Goal: Contribute content: Contribute content

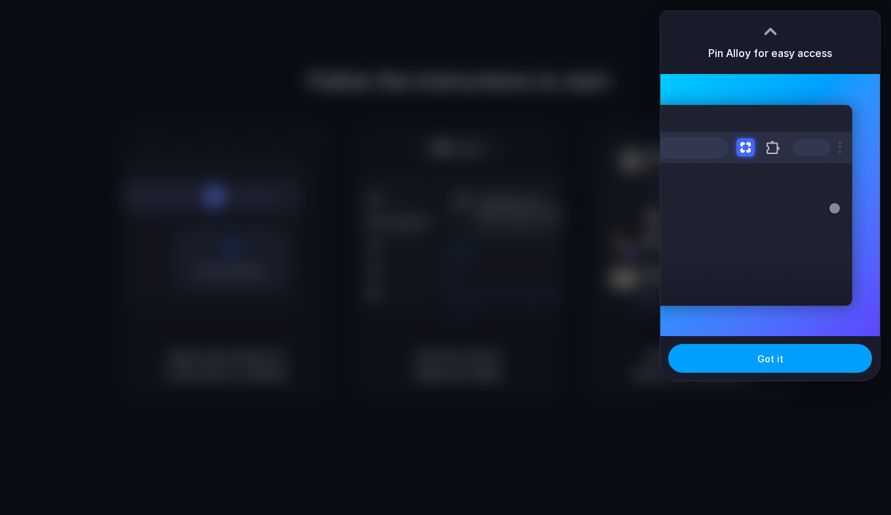
click at [771, 358] on span "Got it" at bounding box center [770, 359] width 26 height 14
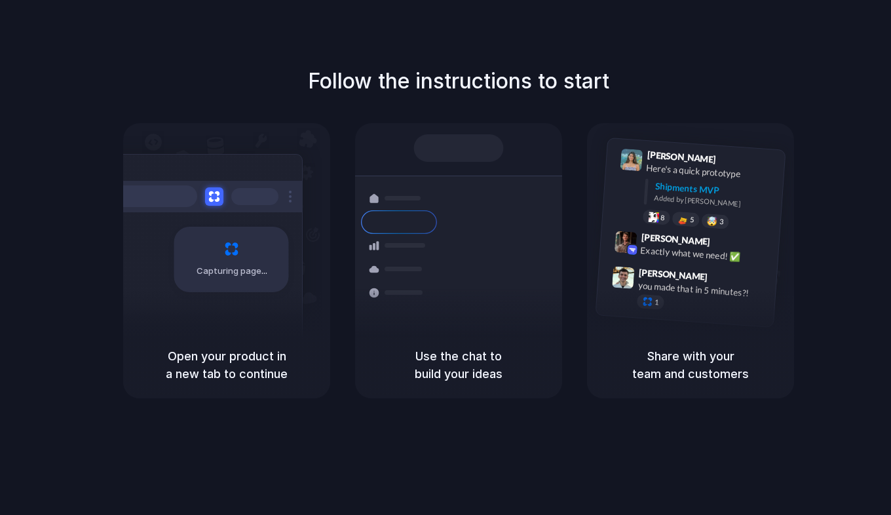
click at [206, 271] on span "Capturing page" at bounding box center [233, 271] width 73 height 13
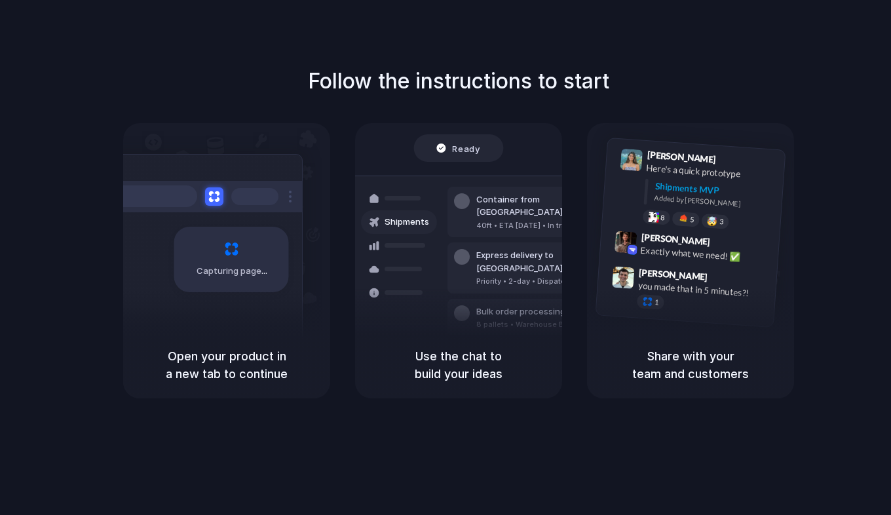
click at [292, 51] on div "Follow the instructions to start Capturing page Open your product in a new tab …" at bounding box center [458, 270] width 917 height 541
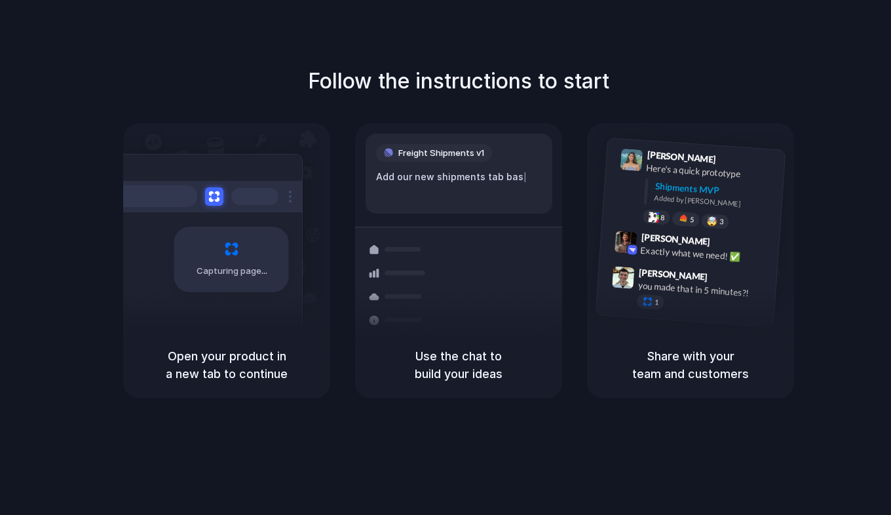
click at [208, 364] on h5 "Open your product in a new tab to continue" at bounding box center [227, 364] width 176 height 35
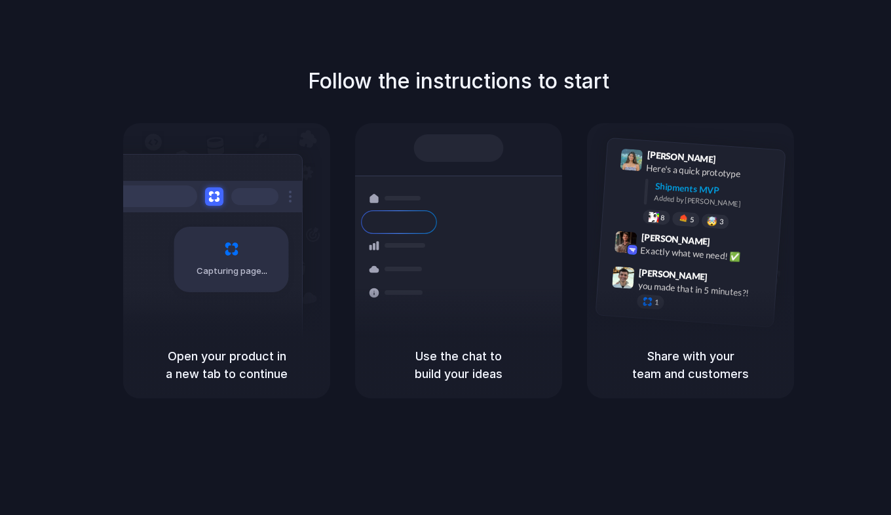
click at [657, 440] on div "Follow the instructions to start Capturing page Open your product in a new tab …" at bounding box center [458, 270] width 917 height 541
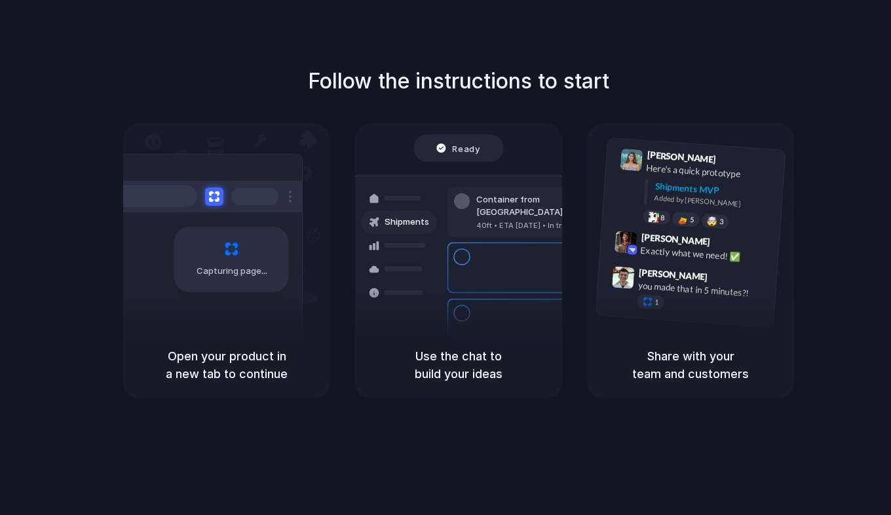
click at [446, 257] on div at bounding box center [446, 257] width 0 height 0
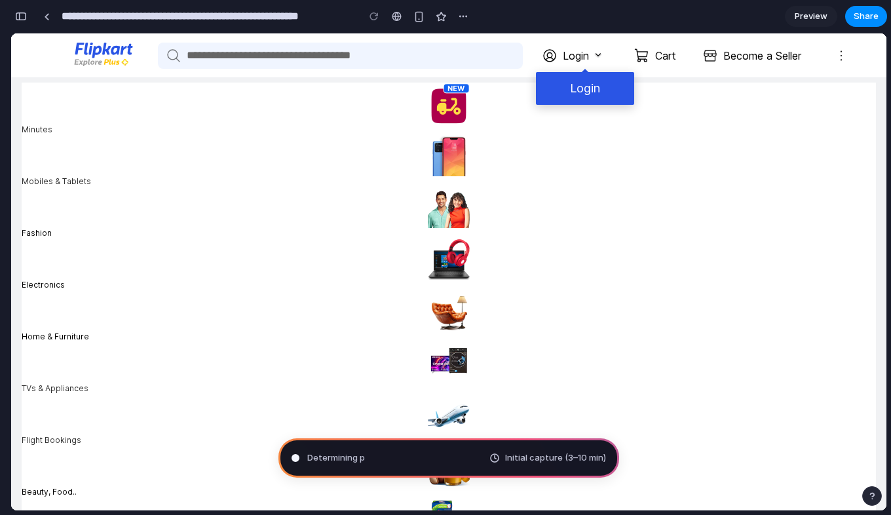
type input "**********"
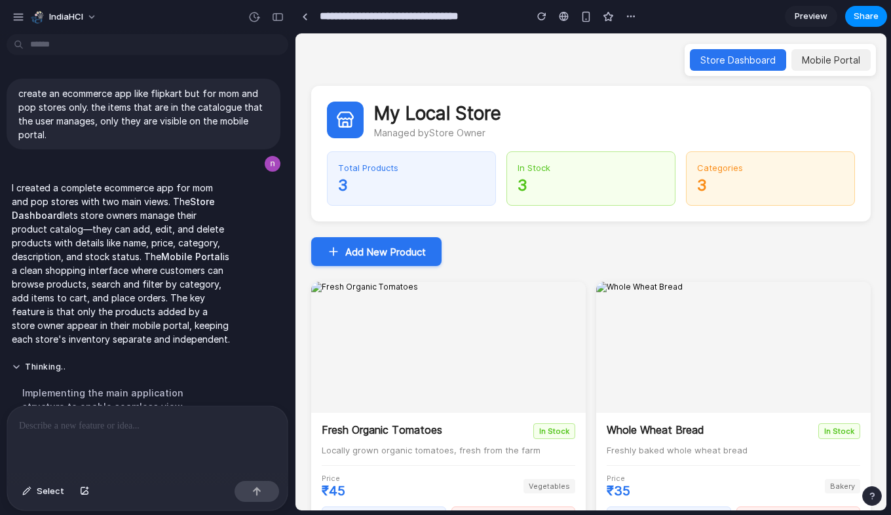
scroll to position [75, 0]
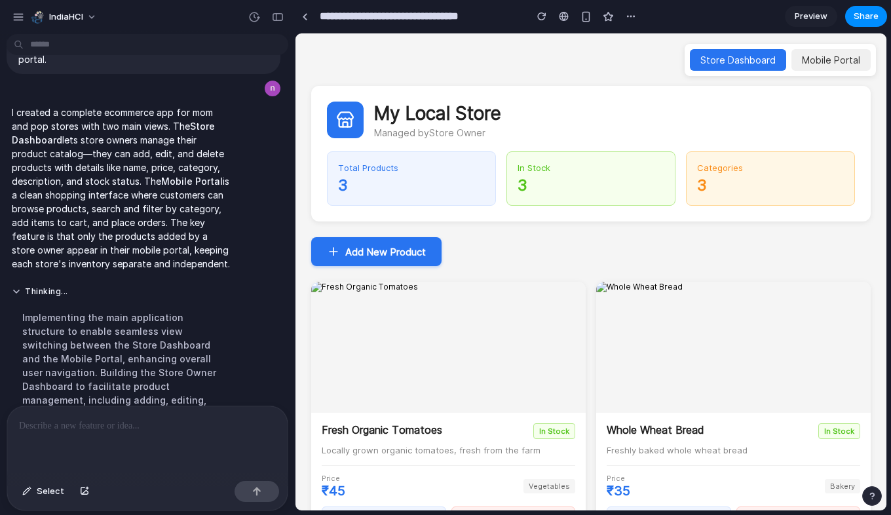
click at [848, 61] on button "Mobile Portal" at bounding box center [830, 60] width 79 height 22
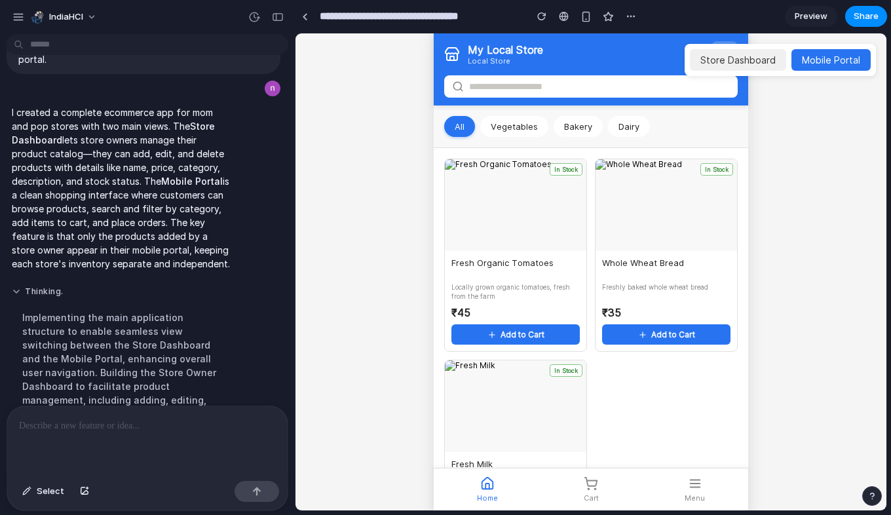
scroll to position [159, 0]
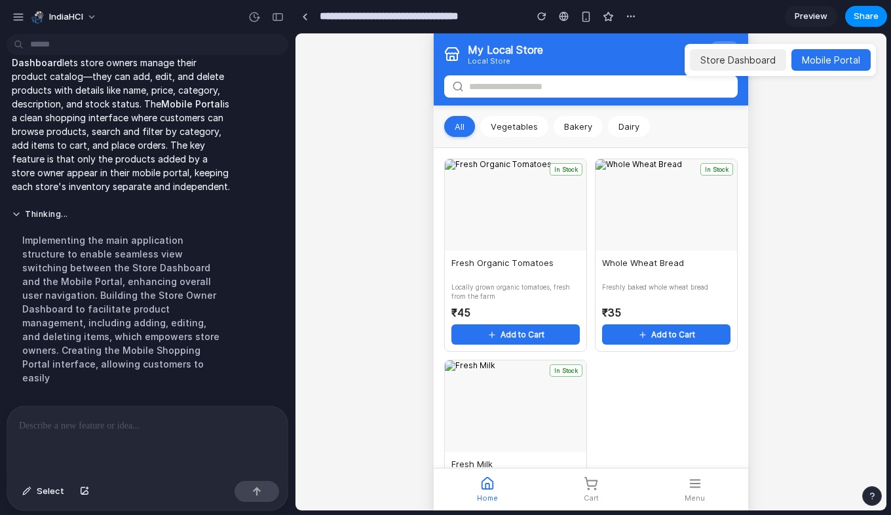
click at [742, 66] on button "Store Dashboard" at bounding box center [738, 60] width 96 height 22
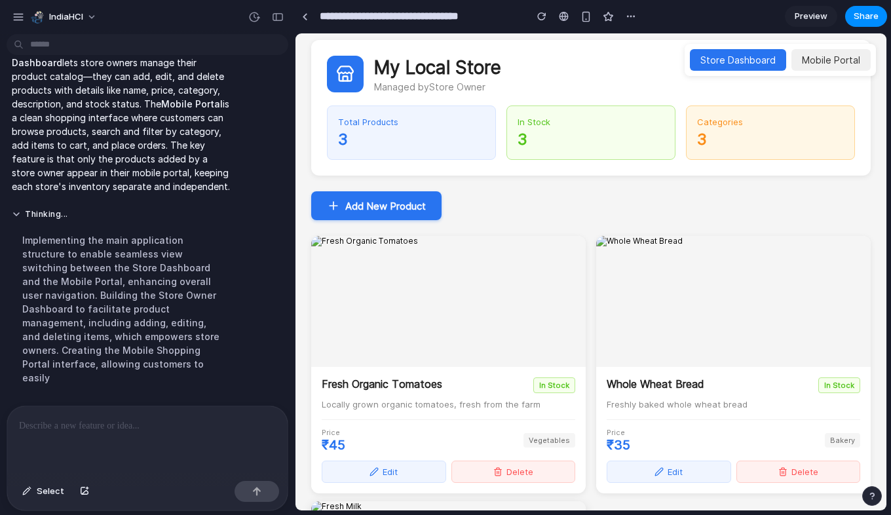
scroll to position [0, 0]
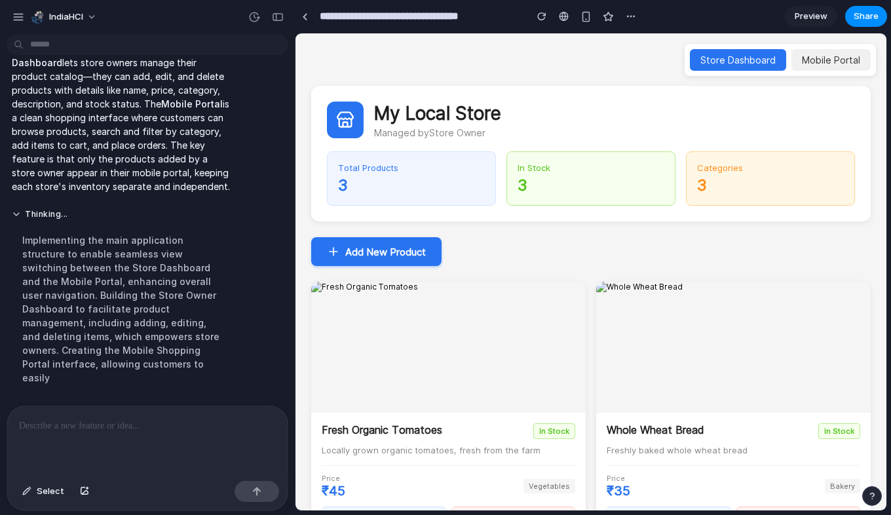
click at [828, 60] on button "Mobile Portal" at bounding box center [830, 60] width 79 height 22
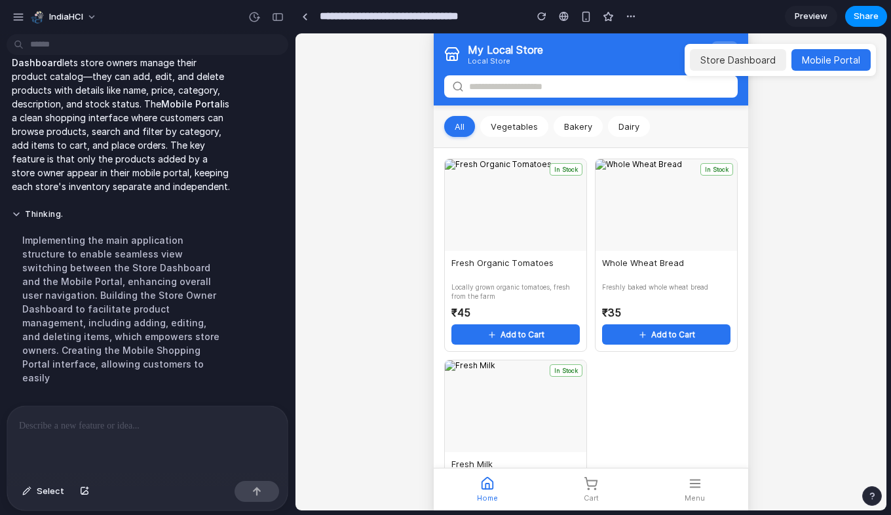
click at [754, 58] on button "Store Dashboard" at bounding box center [738, 60] width 96 height 22
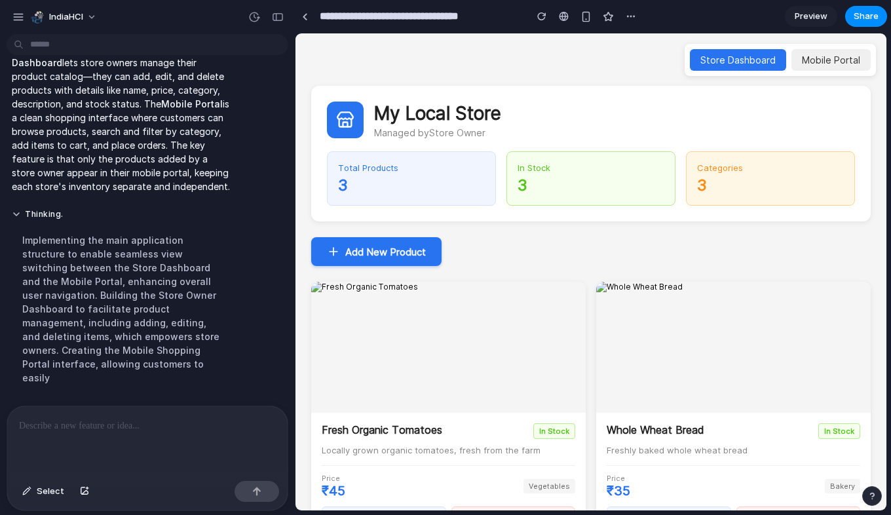
click at [823, 55] on button "Mobile Portal" at bounding box center [830, 60] width 79 height 22
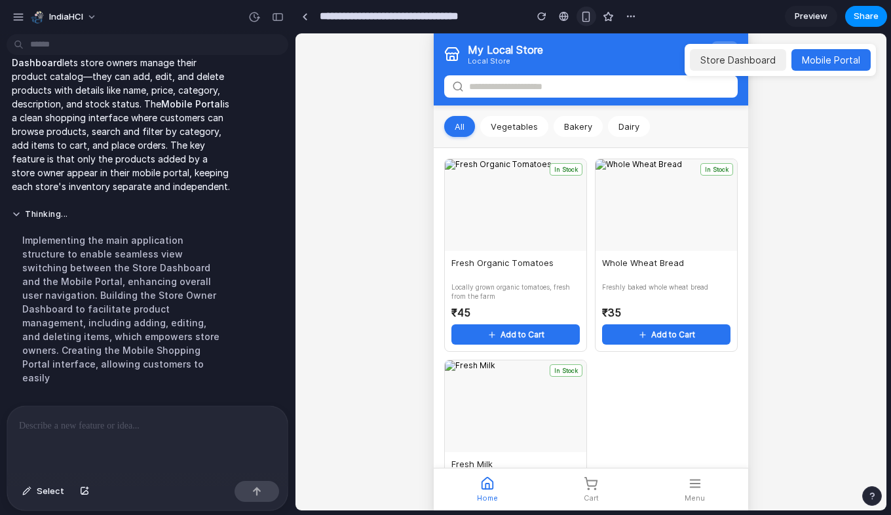
click at [584, 19] on div "button" at bounding box center [586, 16] width 11 height 11
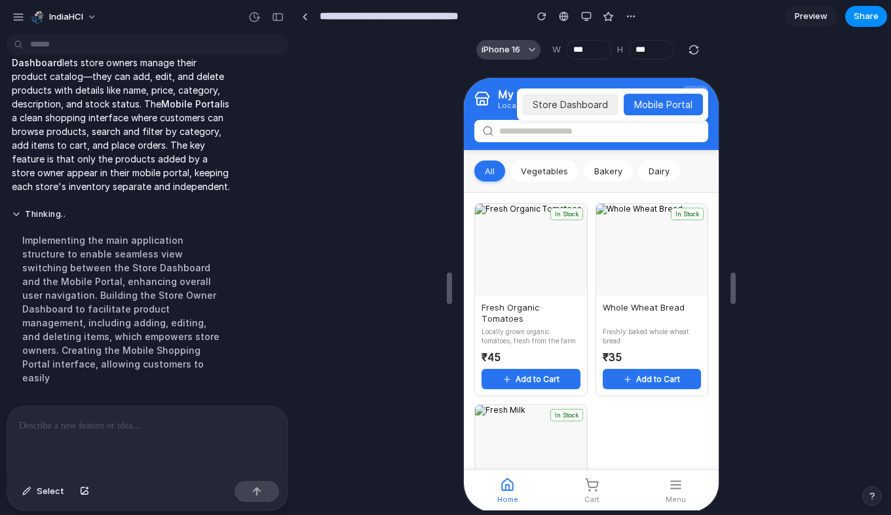
click at [523, 51] on button "iPhone 16" at bounding box center [508, 50] width 64 height 20
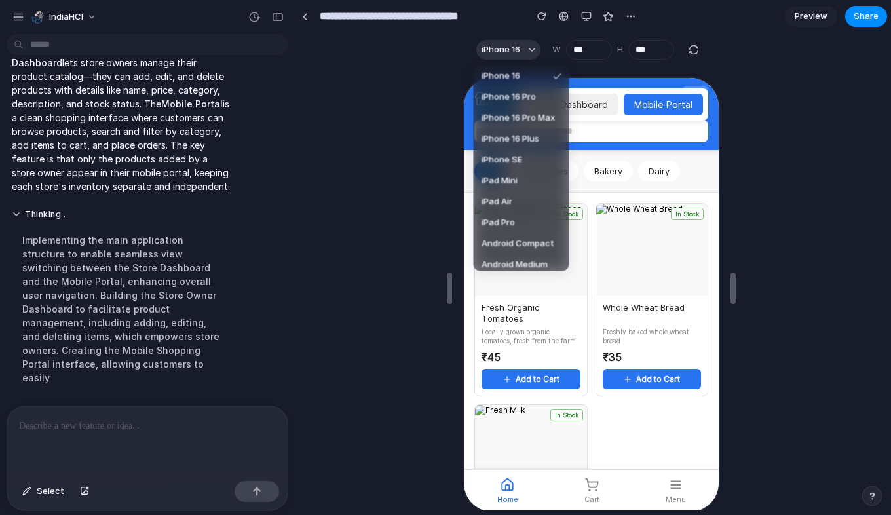
scroll to position [31, 0]
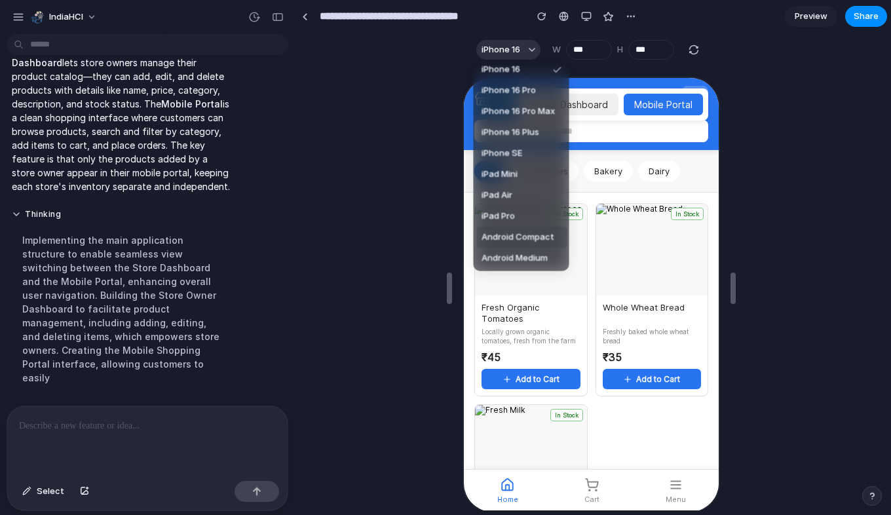
click at [518, 238] on span "Android Compact" at bounding box center [518, 237] width 73 height 13
type input "***"
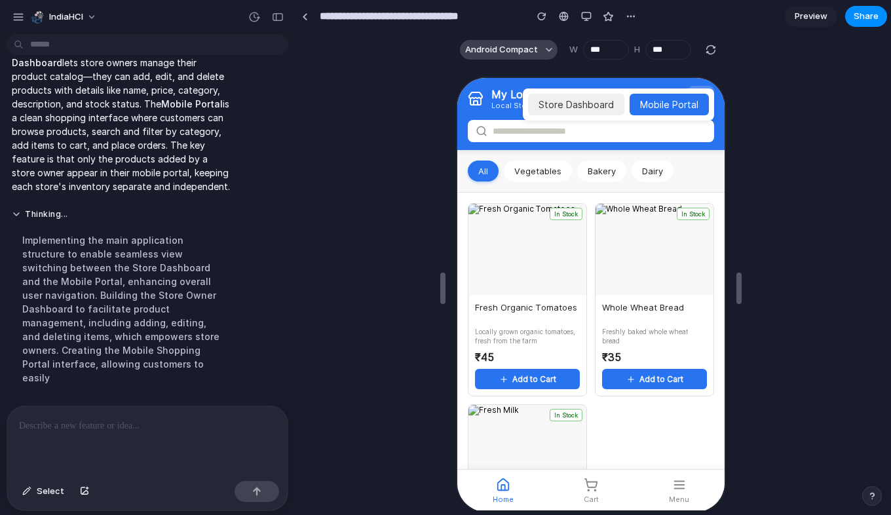
click at [512, 50] on span "Android Compact" at bounding box center [501, 49] width 73 height 13
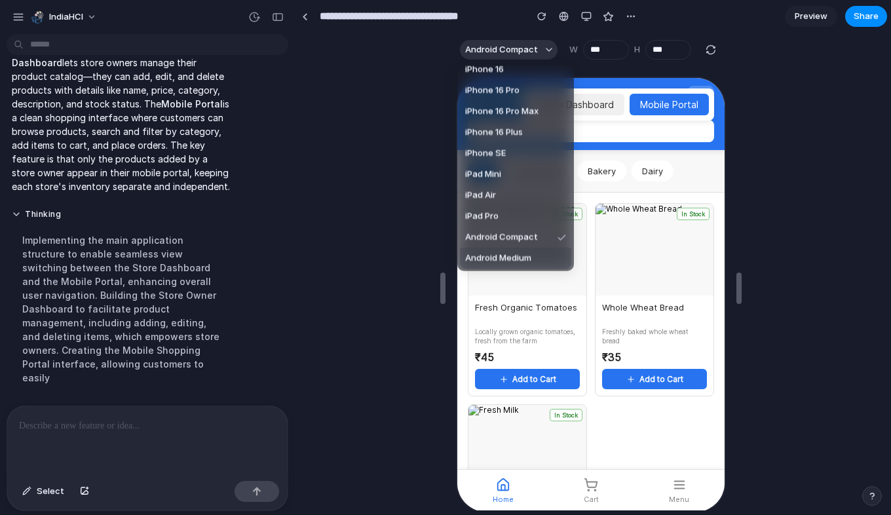
click at [502, 254] on span "Android Medium" at bounding box center [498, 258] width 66 height 13
type input "***"
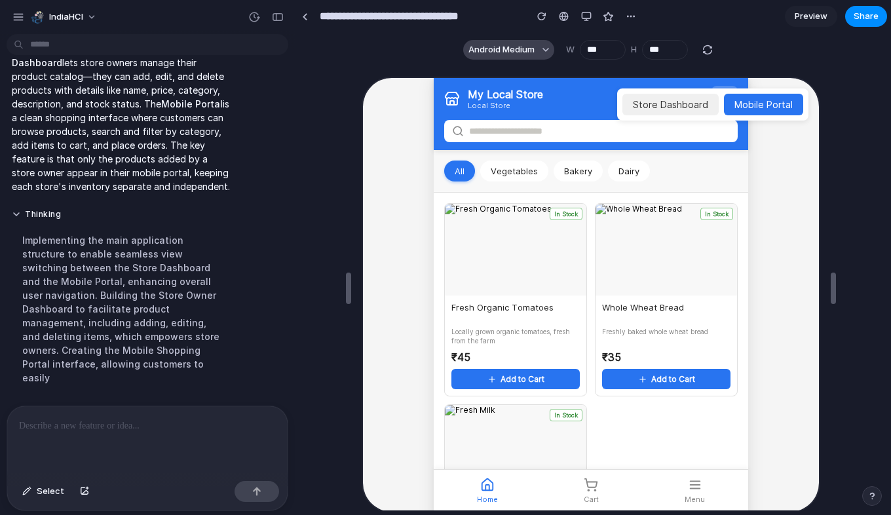
click at [507, 47] on span "Android Medium" at bounding box center [501, 49] width 66 height 13
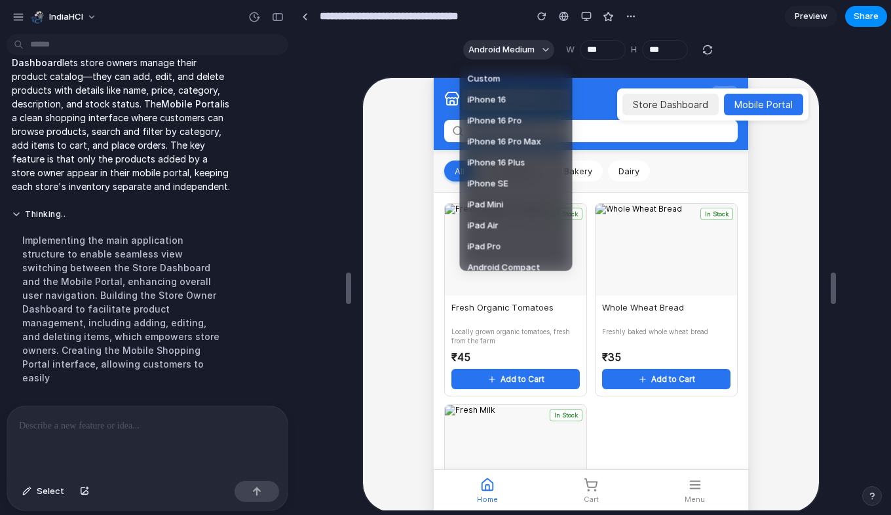
click at [499, 101] on span "iPhone 16" at bounding box center [487, 100] width 39 height 13
type input "***"
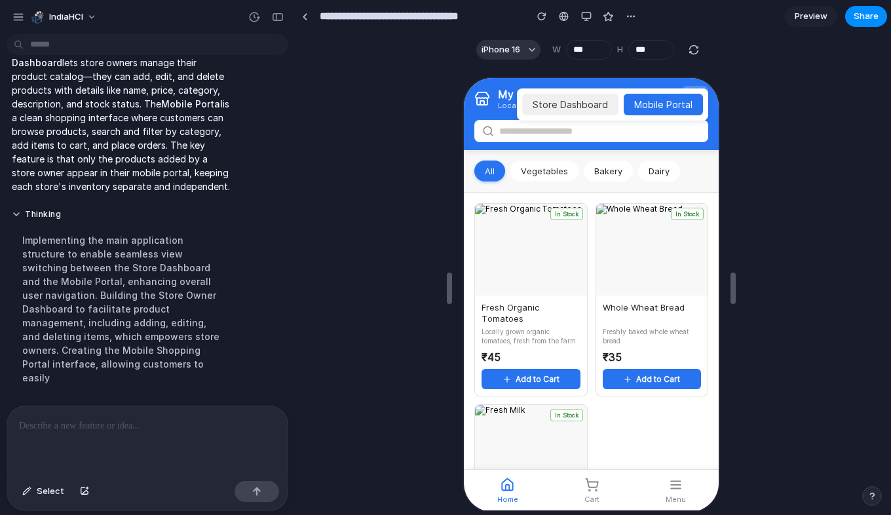
click at [574, 117] on div "Store Dashboard Mobile Portal" at bounding box center [610, 103] width 191 height 32
click at [576, 112] on button "Store Dashboard" at bounding box center [568, 103] width 96 height 22
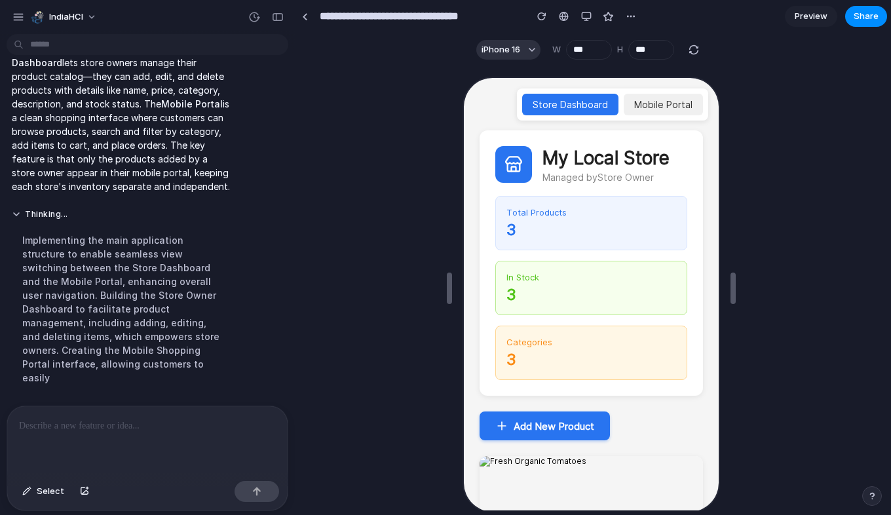
click at [544, 425] on button "Add New Product" at bounding box center [543, 424] width 130 height 29
select select "*******"
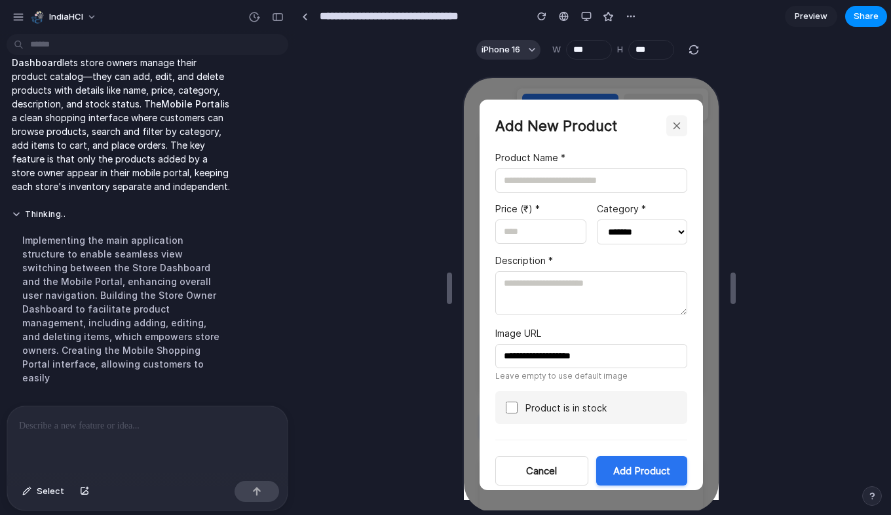
click at [546, 180] on input "text" at bounding box center [589, 179] width 192 height 24
click at [677, 132] on button "button" at bounding box center [674, 124] width 21 height 21
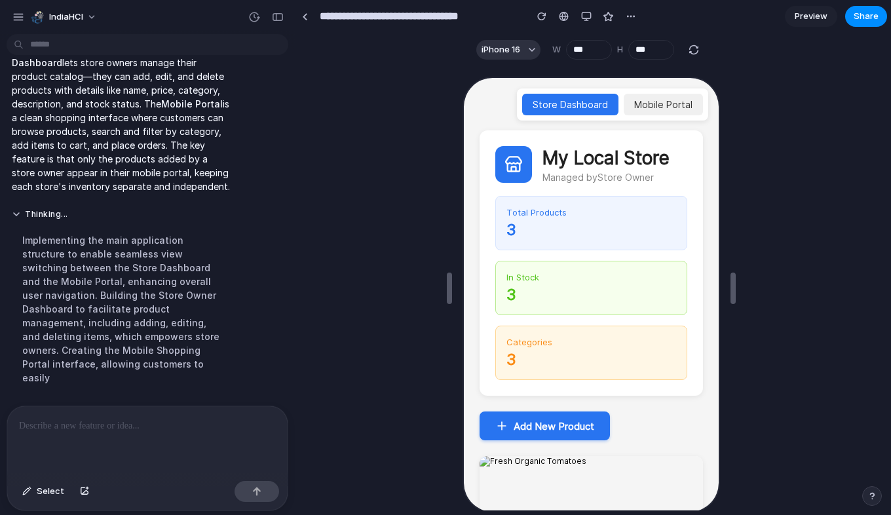
click at [136, 432] on div at bounding box center [147, 440] width 280 height 69
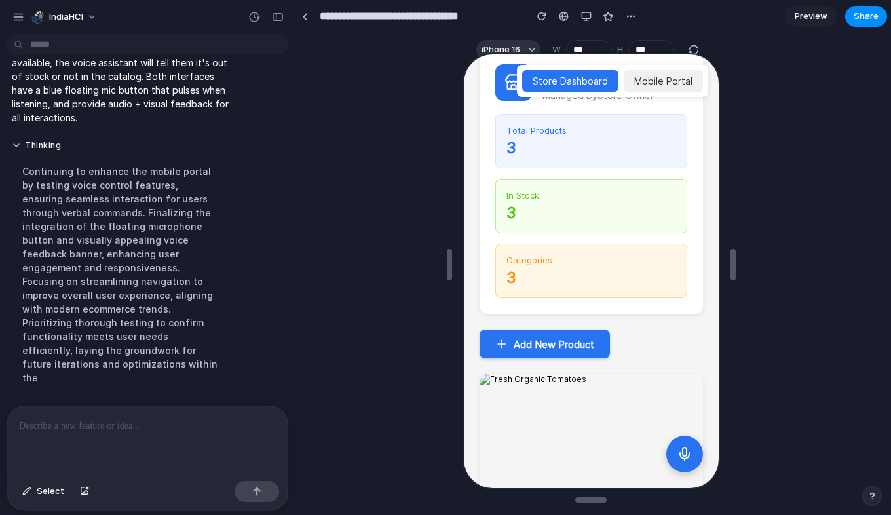
scroll to position [0, 0]
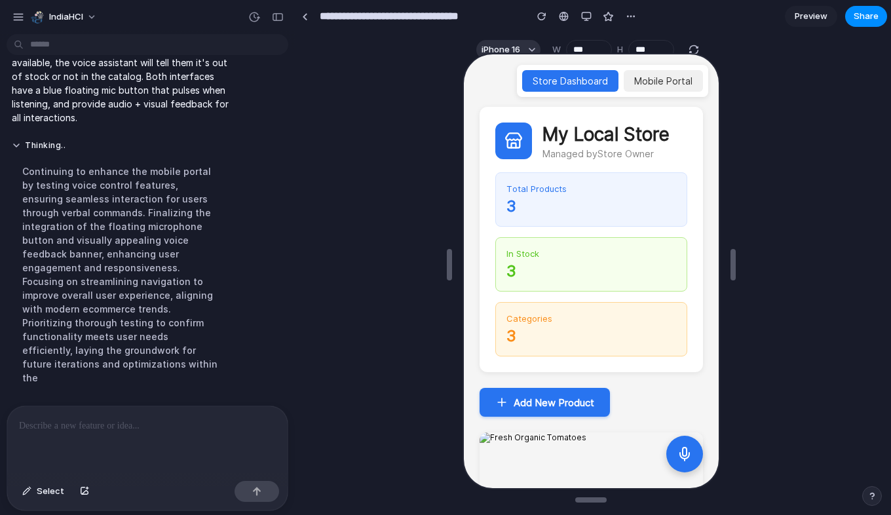
click at [660, 73] on button "Mobile Portal" at bounding box center [661, 80] width 79 height 22
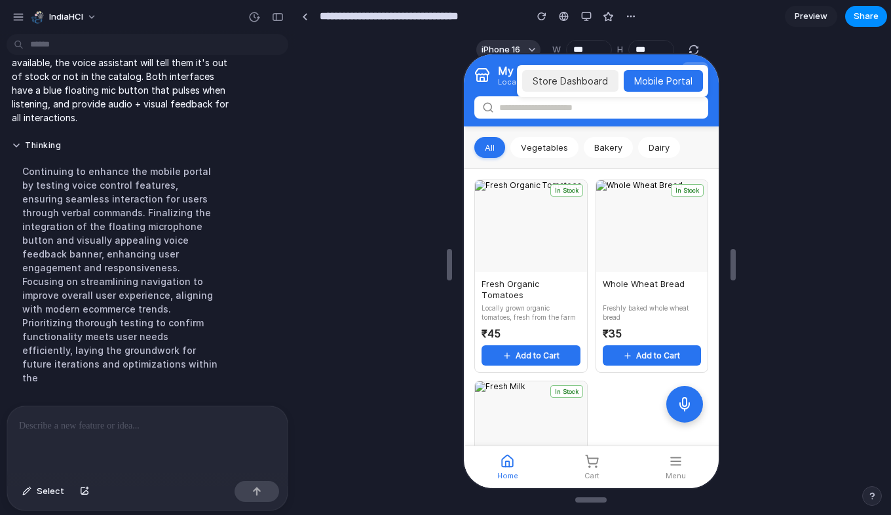
click at [563, 77] on button "Store Dashboard" at bounding box center [568, 80] width 96 height 22
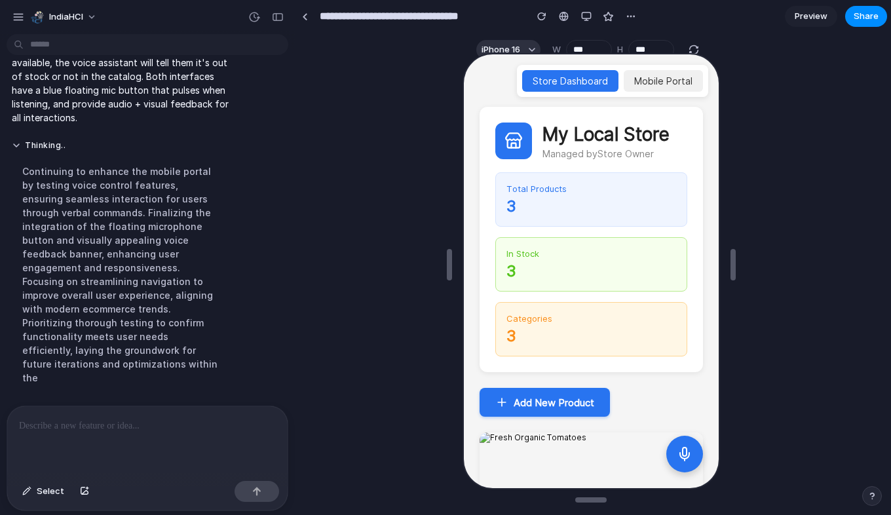
click at [660, 85] on button "Mobile Portal" at bounding box center [661, 80] width 79 height 22
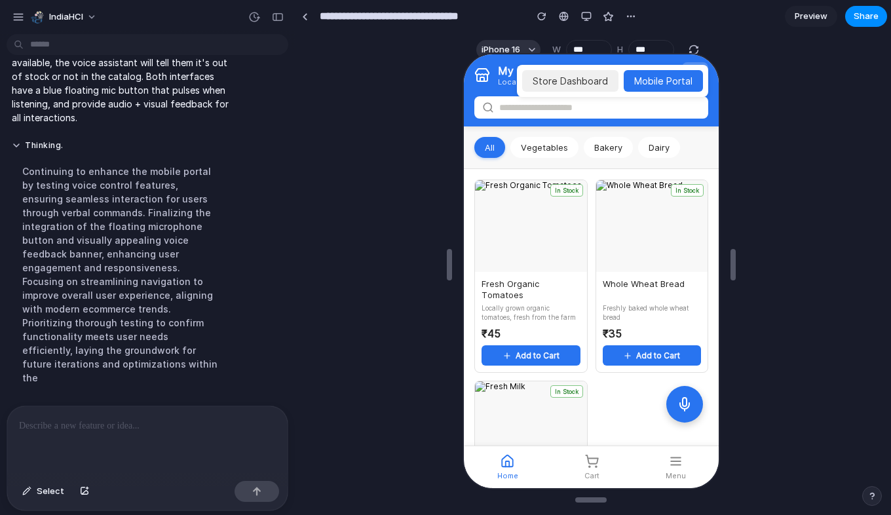
click at [582, 84] on button "Store Dashboard" at bounding box center [568, 80] width 96 height 22
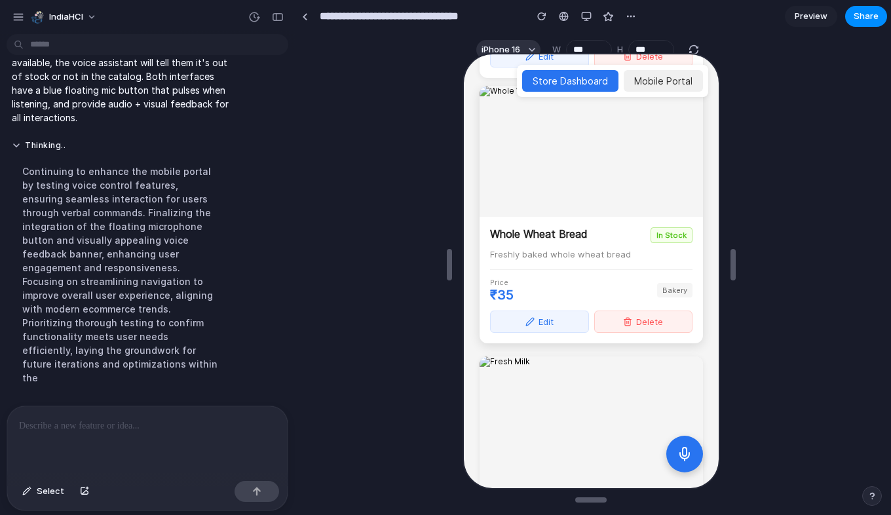
scroll to position [762, 0]
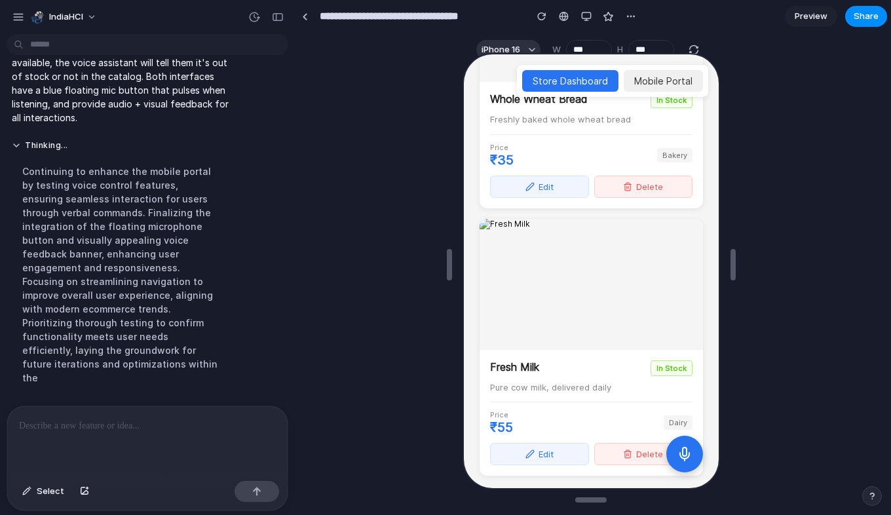
click at [673, 74] on button "Mobile Portal" at bounding box center [661, 80] width 79 height 22
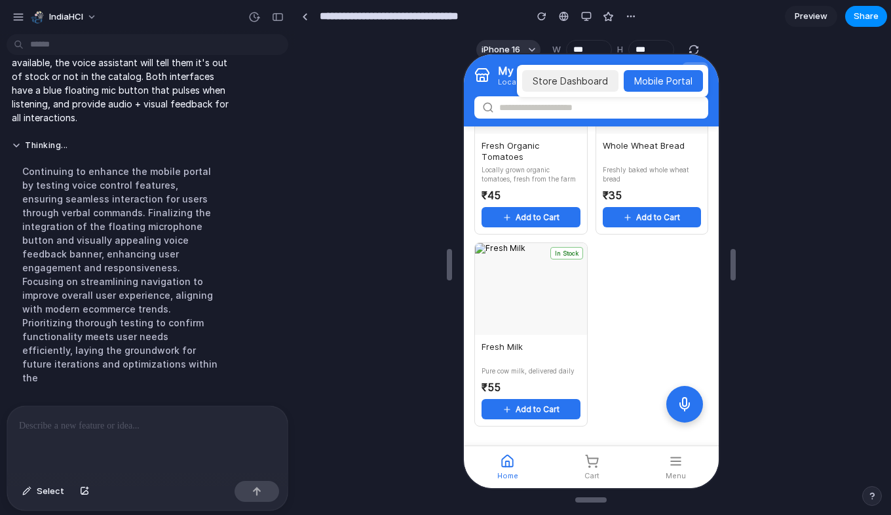
scroll to position [0, 0]
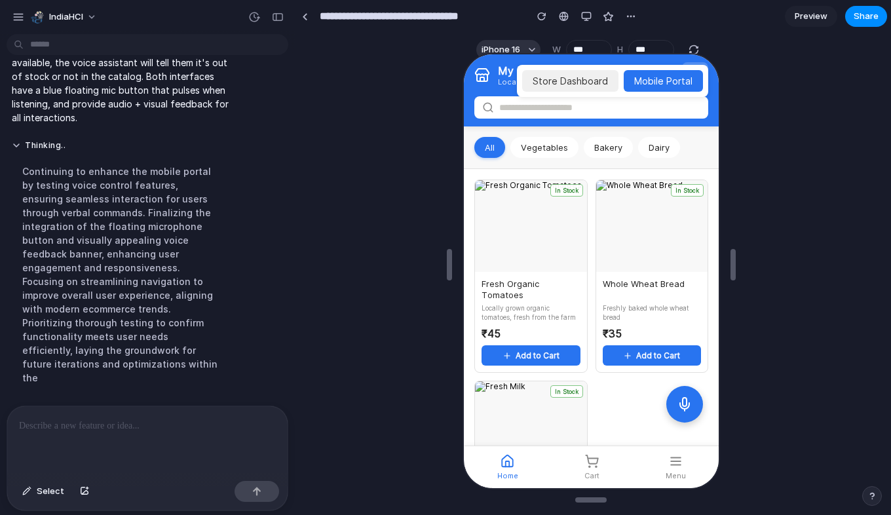
click at [552, 144] on button "Vegetables" at bounding box center [542, 146] width 68 height 21
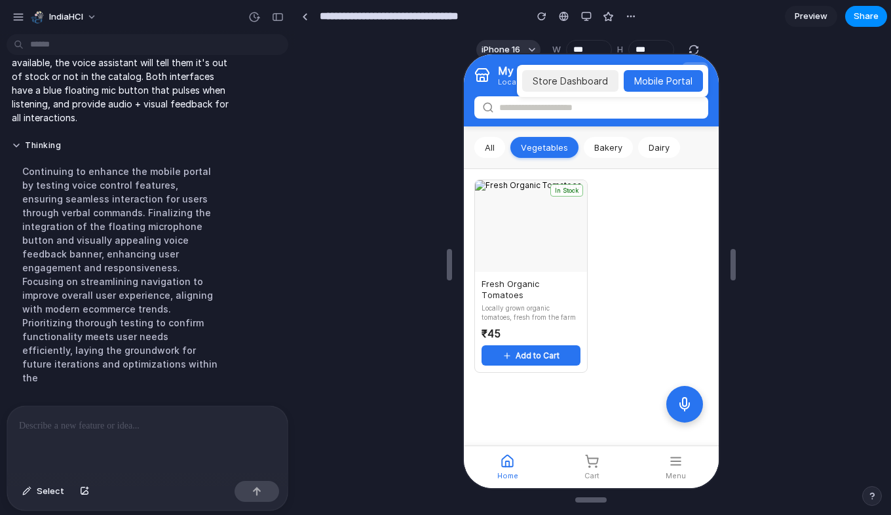
click at [597, 153] on button "Bakery" at bounding box center [606, 146] width 49 height 21
click at [665, 149] on button "Dairy" at bounding box center [657, 146] width 42 height 21
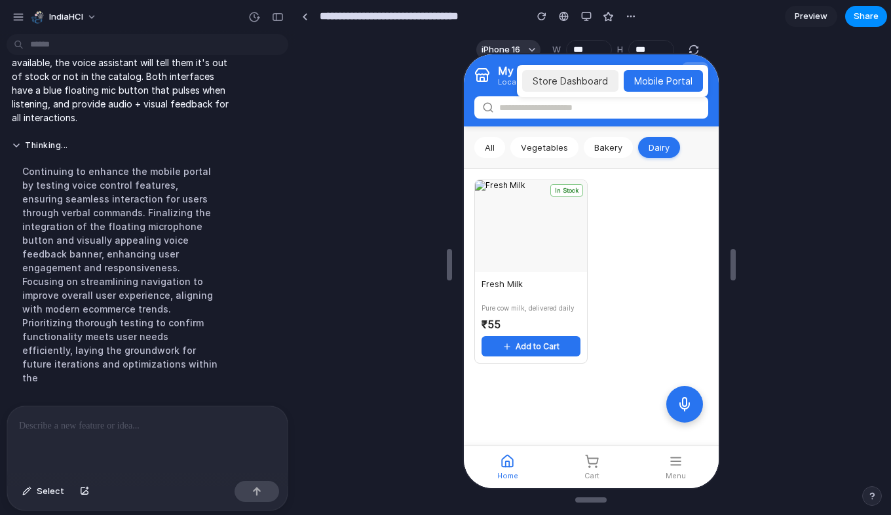
click at [484, 144] on button "All" at bounding box center [487, 146] width 31 height 21
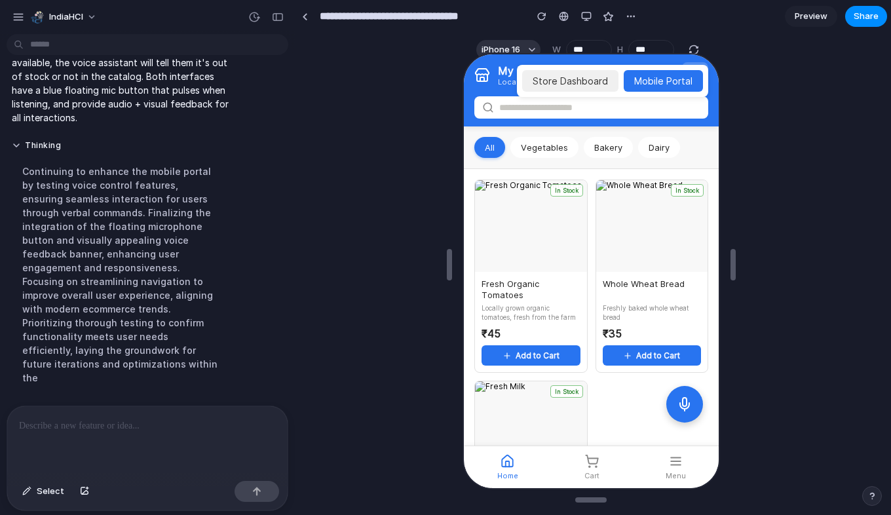
click at [542, 79] on button "Store Dashboard" at bounding box center [568, 80] width 96 height 22
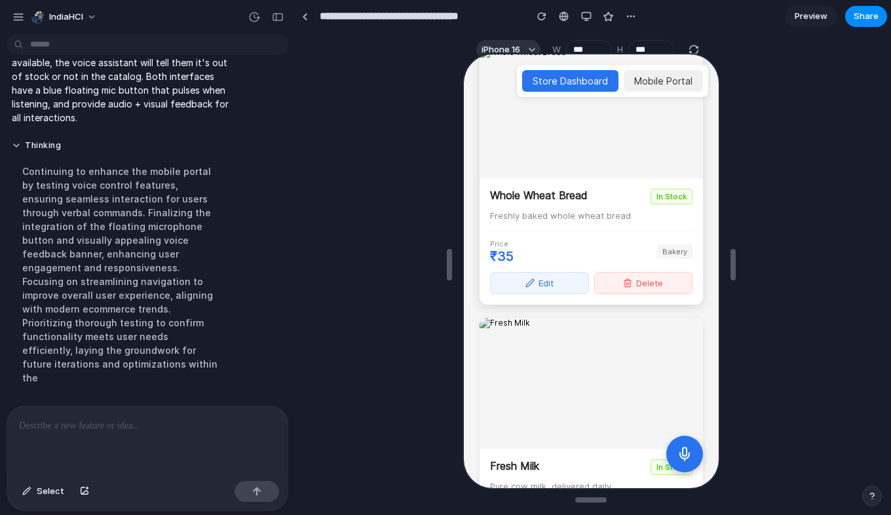
scroll to position [662, 0]
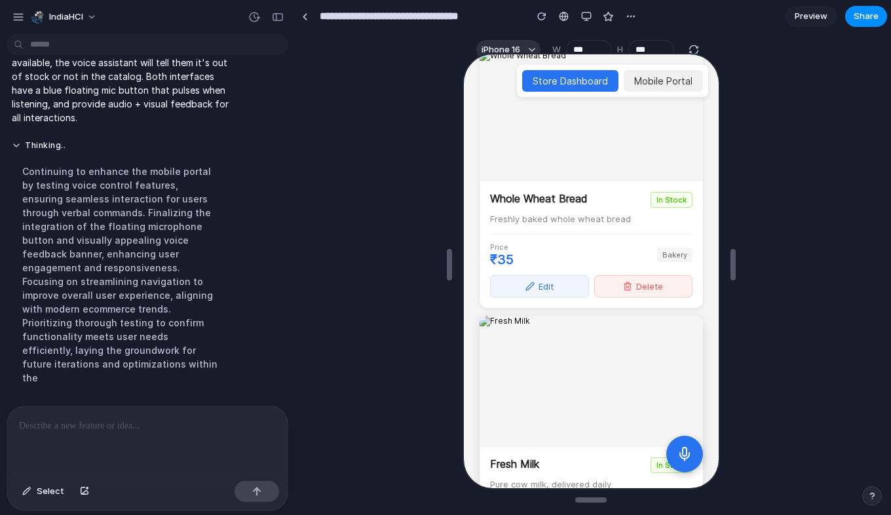
click at [560, 385] on img at bounding box center [589, 379] width 223 height 131
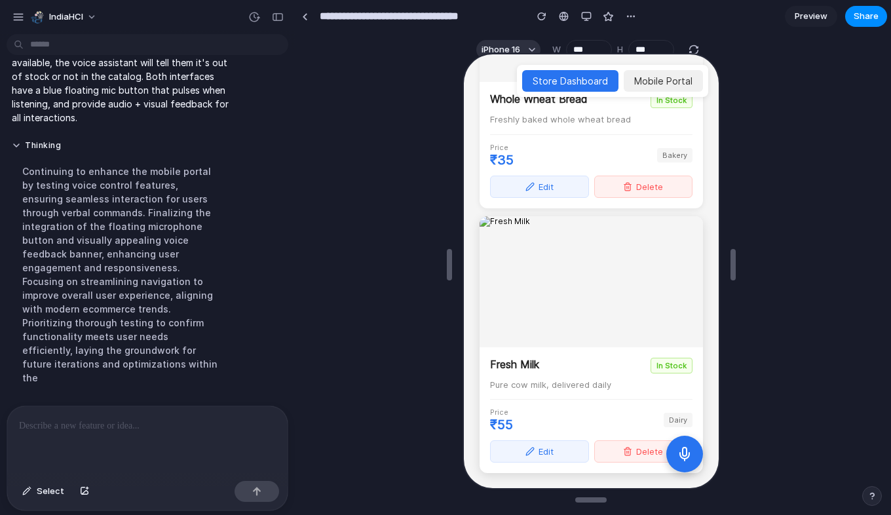
click at [544, 446] on button "Edit" at bounding box center [537, 450] width 99 height 22
select select "*****"
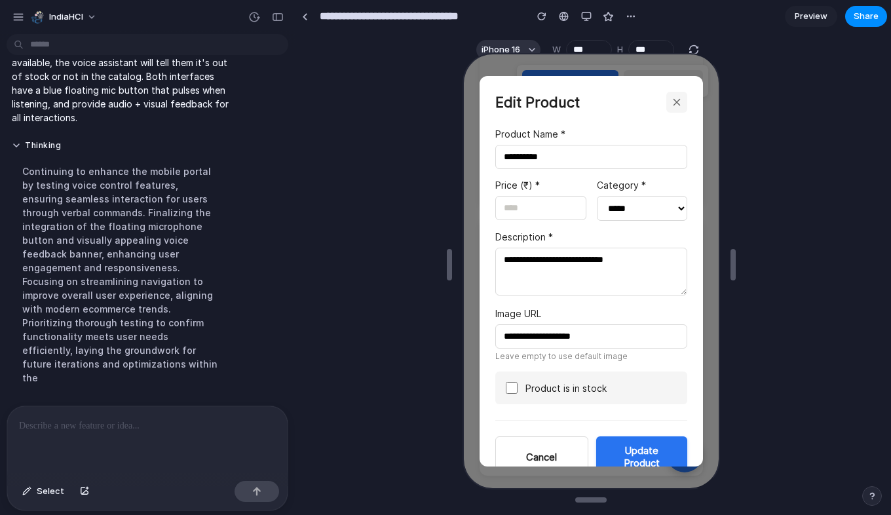
scroll to position [29, 0]
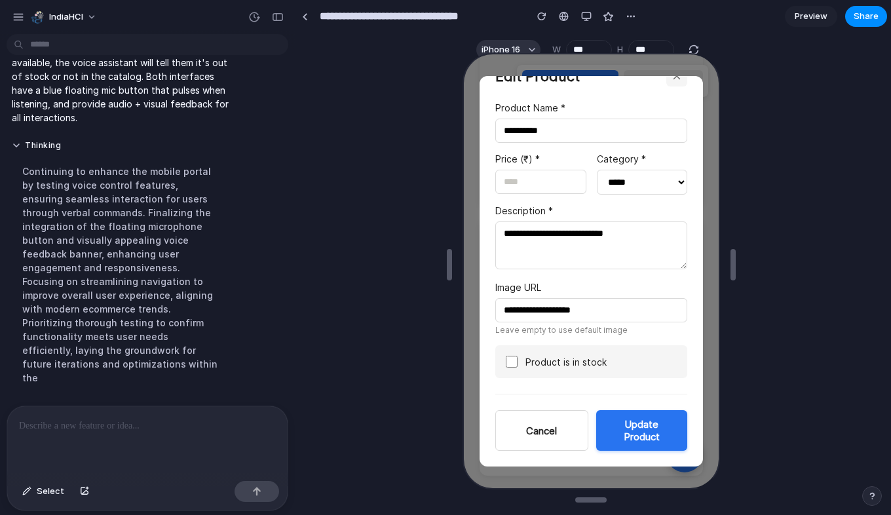
click at [609, 310] on input "**********" at bounding box center [589, 309] width 192 height 24
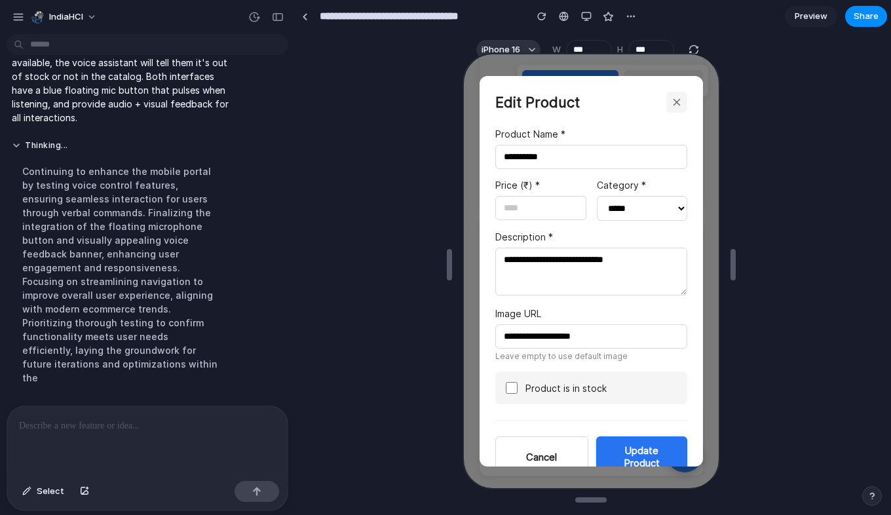
click at [98, 418] on p at bounding box center [145, 426] width 252 height 16
click at [657, 212] on select "**********" at bounding box center [640, 207] width 91 height 25
click at [169, 423] on p "**********" at bounding box center [145, 426] width 252 height 16
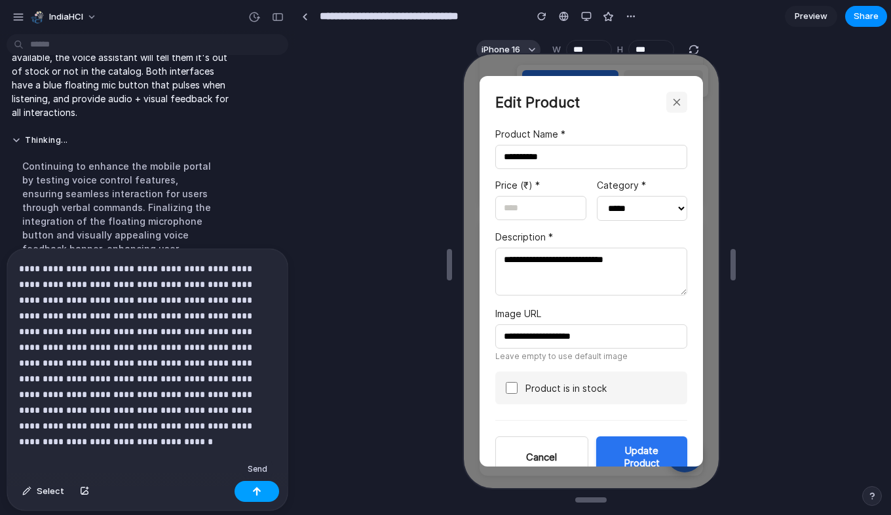
click at [258, 495] on div "button" at bounding box center [256, 491] width 9 height 9
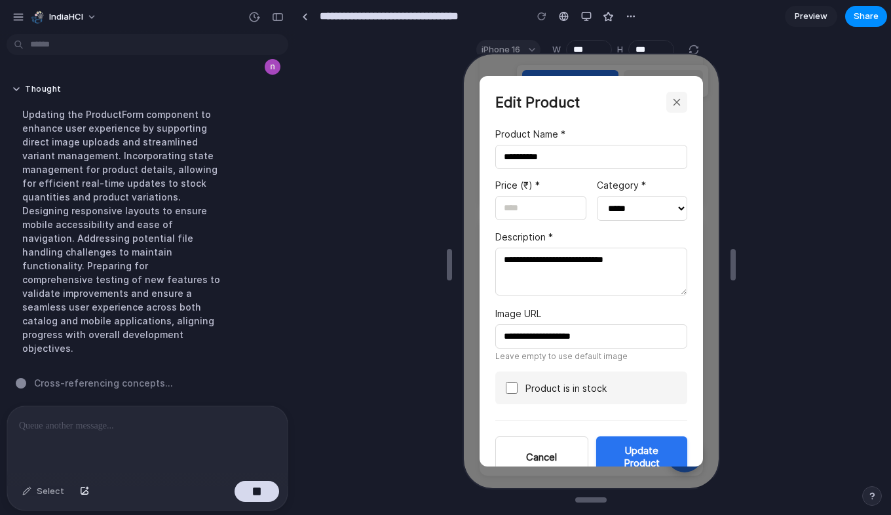
click at [676, 100] on icon "button" at bounding box center [675, 101] width 6 height 6
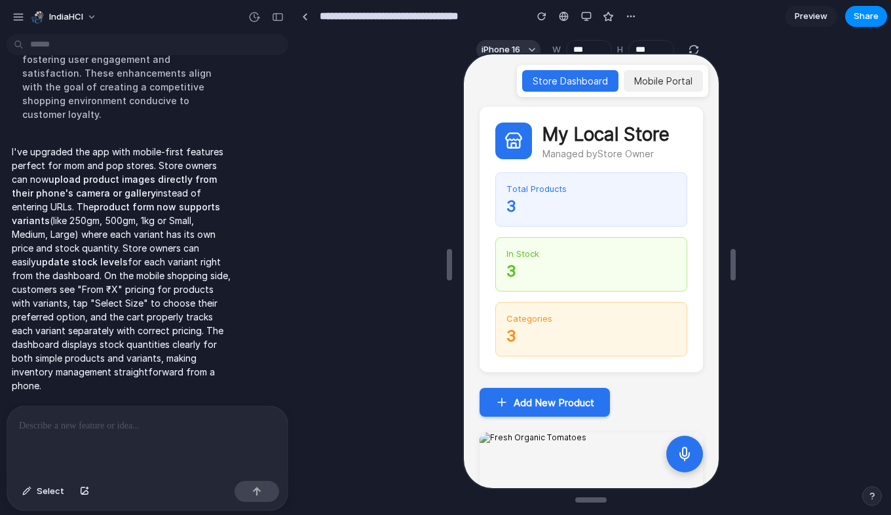
scroll to position [313, 0]
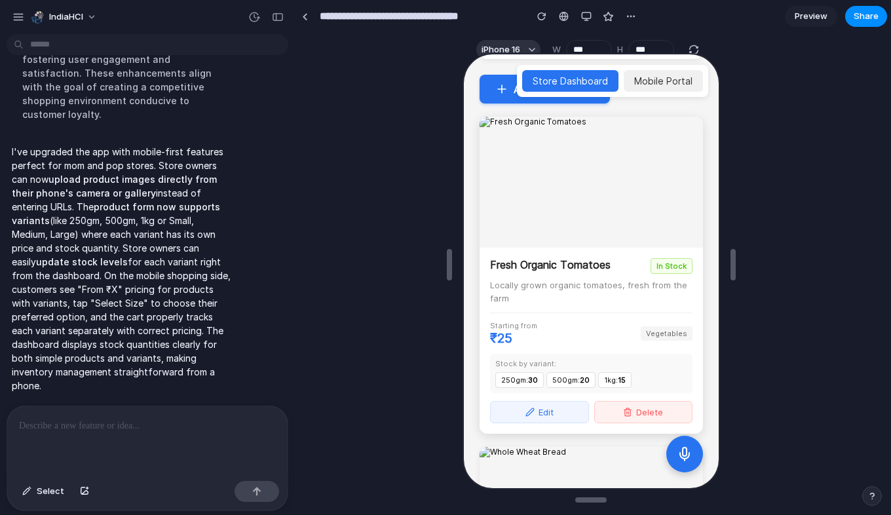
click at [550, 404] on button "Edit" at bounding box center [537, 411] width 99 height 22
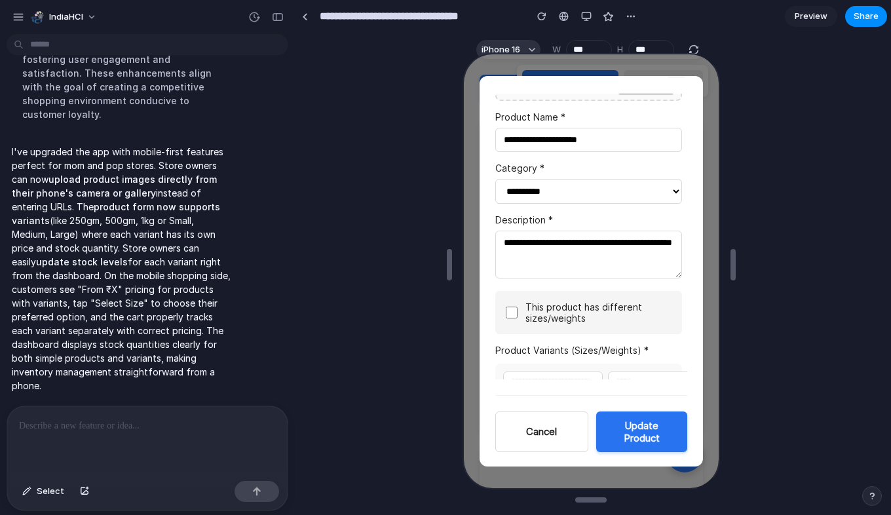
scroll to position [328, 0]
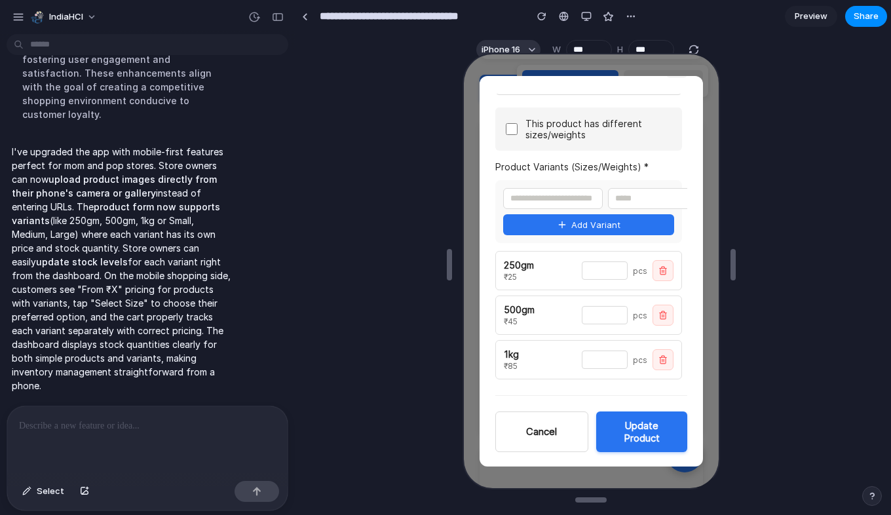
click at [640, 269] on span "pcs" at bounding box center [638, 270] width 14 height 10
click at [497, 274] on div "250gm ₹ 25 ** pcs" at bounding box center [586, 269] width 187 height 39
click at [663, 274] on icon "button" at bounding box center [661, 269] width 9 height 9
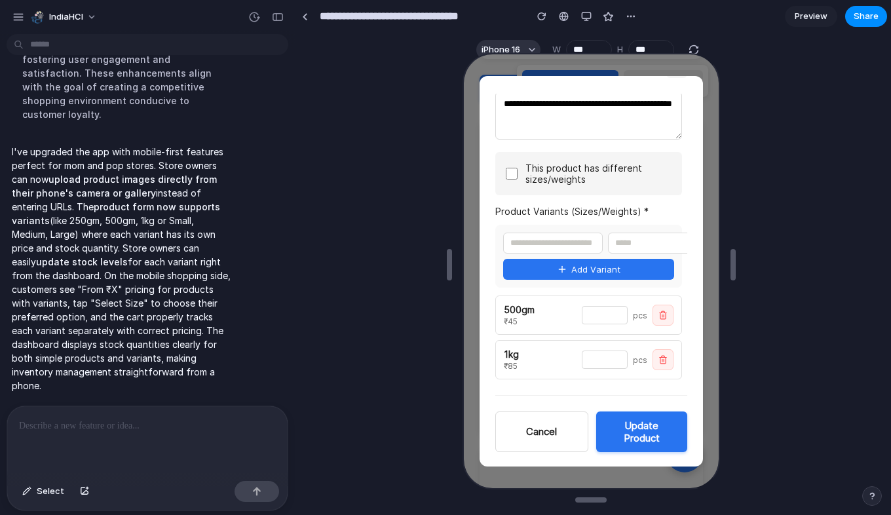
click at [660, 315] on icon "button" at bounding box center [660, 315] width 0 height 3
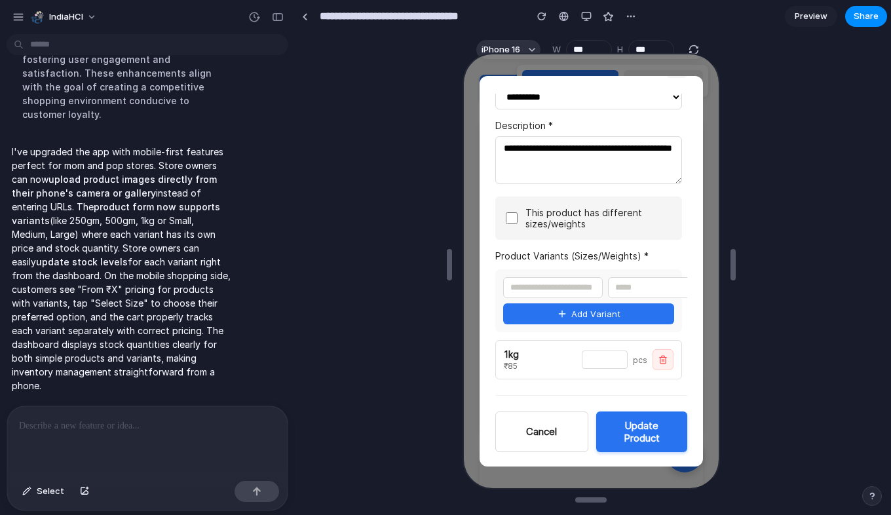
click at [657, 359] on icon "button" at bounding box center [661, 358] width 9 height 9
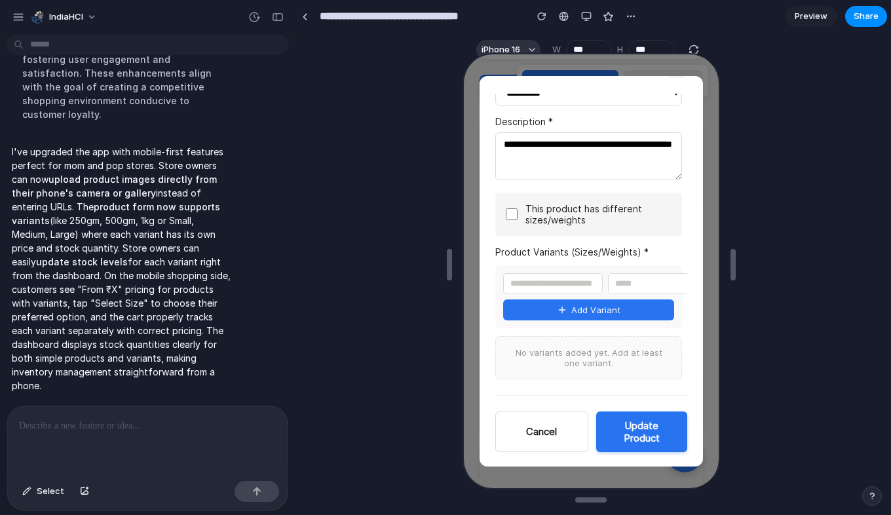
click at [546, 280] on input "text" at bounding box center [551, 282] width 100 height 21
type input "*****"
click at [650, 280] on input "number" at bounding box center [656, 282] width 100 height 21
type input "*"
click at [647, 305] on button "Add Variant" at bounding box center [586, 308] width 171 height 21
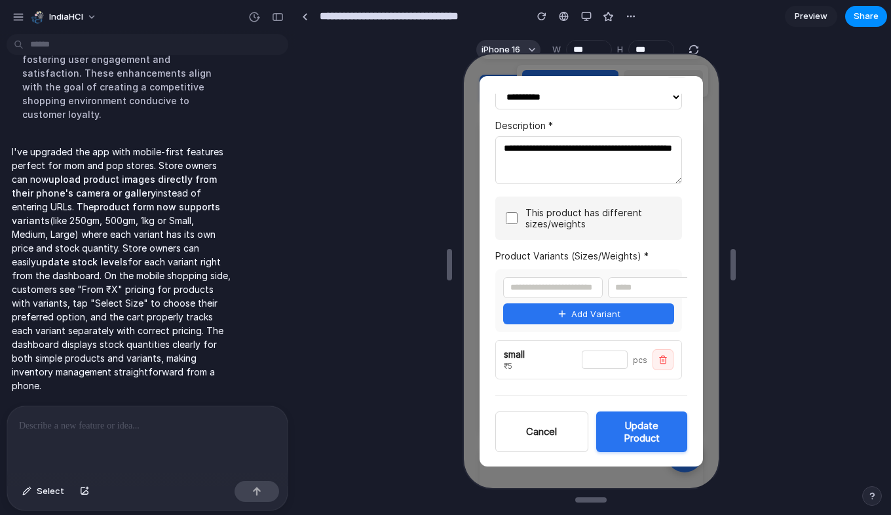
click at [606, 358] on input "*" at bounding box center [603, 358] width 46 height 18
click at [652, 282] on input "number" at bounding box center [656, 286] width 100 height 21
click at [524, 365] on div "₹ 5" at bounding box center [538, 365] width 73 height 10
click at [656, 362] on button "button" at bounding box center [661, 358] width 21 height 21
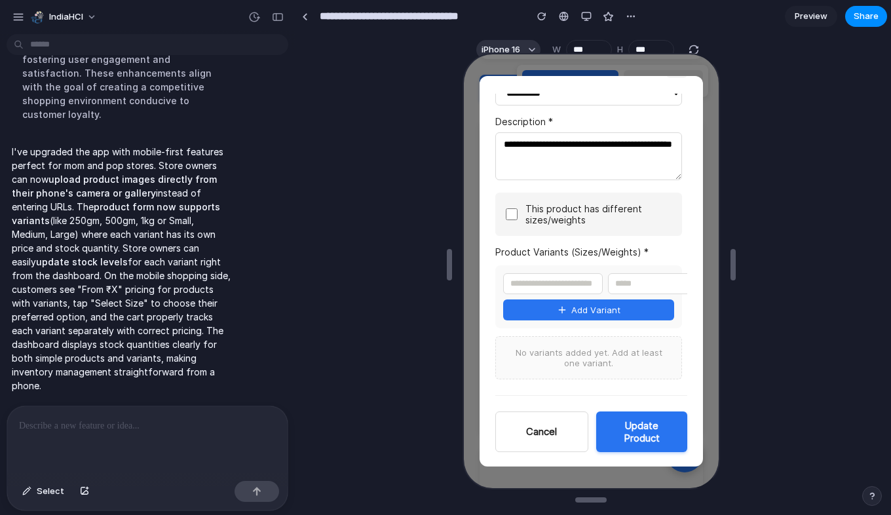
click at [600, 286] on input "text" at bounding box center [551, 282] width 100 height 21
type input "*****"
click at [661, 286] on input "number" at bounding box center [656, 282] width 100 height 21
type input "**"
click at [650, 307] on button "Add Variant" at bounding box center [586, 308] width 171 height 21
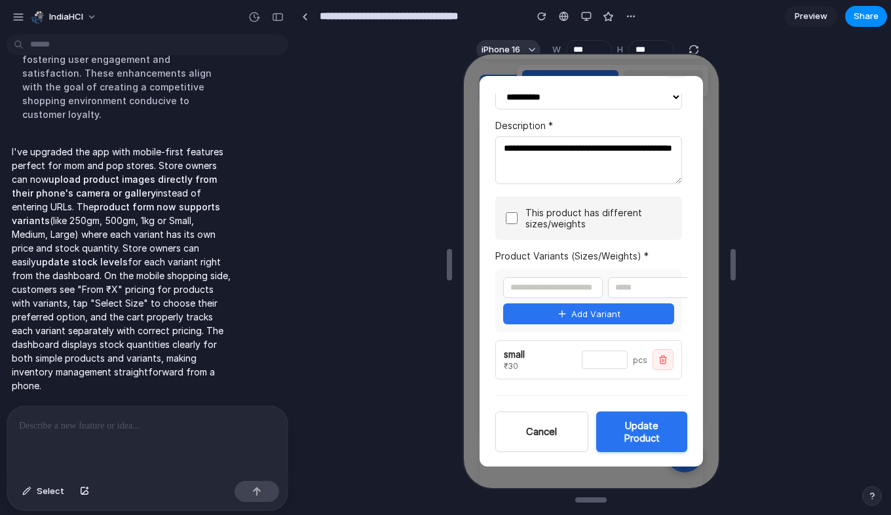
click at [601, 354] on input "*" at bounding box center [603, 358] width 46 height 18
type input "**"
click at [578, 383] on form "**********" at bounding box center [589, 253] width 223 height 427
click at [624, 260] on div "Product Variants (Sizes/Weights) * Add Variant small ₹ 30 ** pcs" at bounding box center [586, 313] width 187 height 129
click at [112, 439] on div at bounding box center [147, 440] width 280 height 69
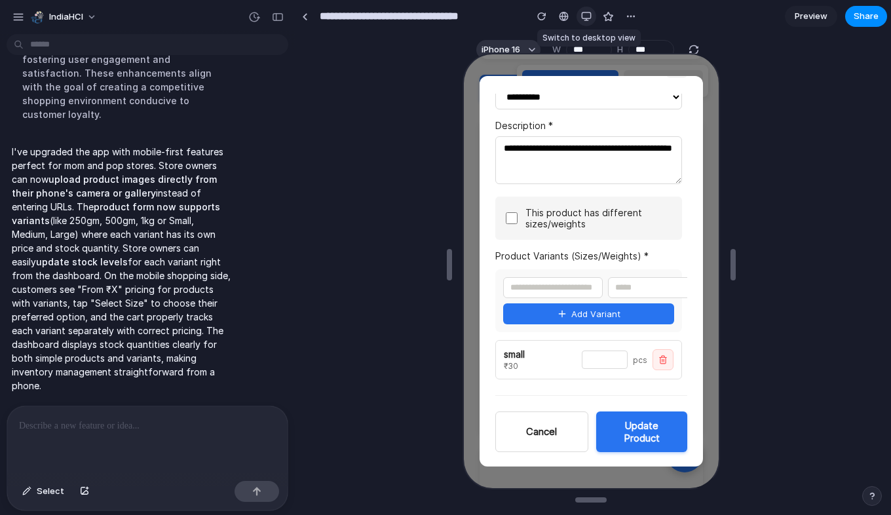
click at [582, 16] on div "button" at bounding box center [586, 16] width 10 height 10
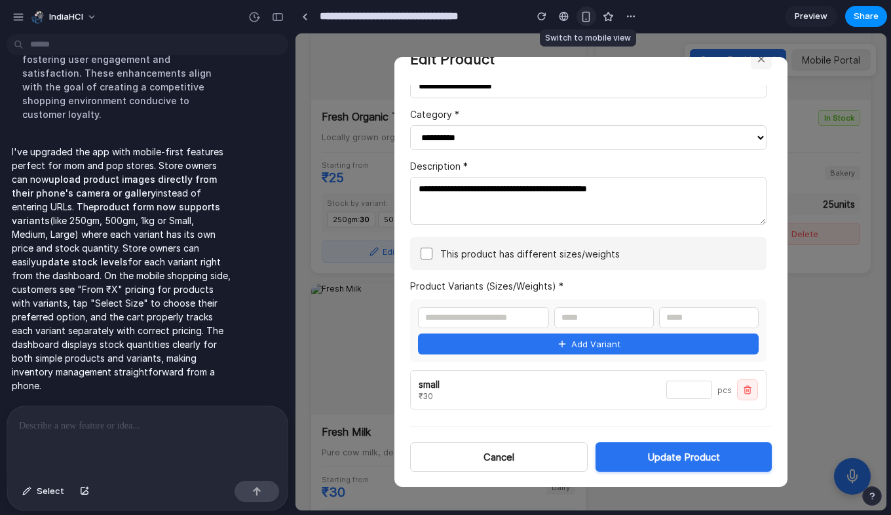
scroll to position [189, 0]
drag, startPoint x: 523, startPoint y: 320, endPoint x: 594, endPoint y: 317, distance: 71.5
click at [594, 317] on div at bounding box center [588, 317] width 341 height 21
drag, startPoint x: 594, startPoint y: 317, endPoint x: 493, endPoint y: 309, distance: 101.9
click at [493, 309] on div at bounding box center [588, 317] width 341 height 21
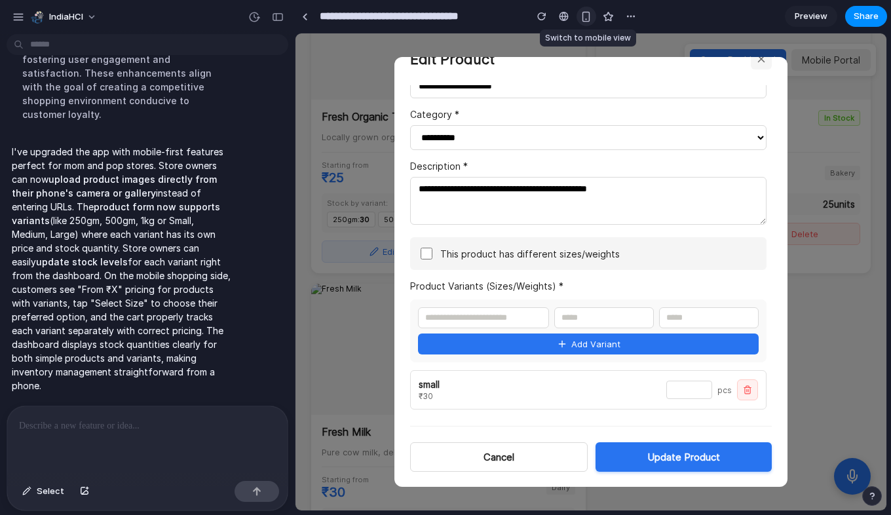
click at [591, 21] on div "button" at bounding box center [586, 16] width 11 height 11
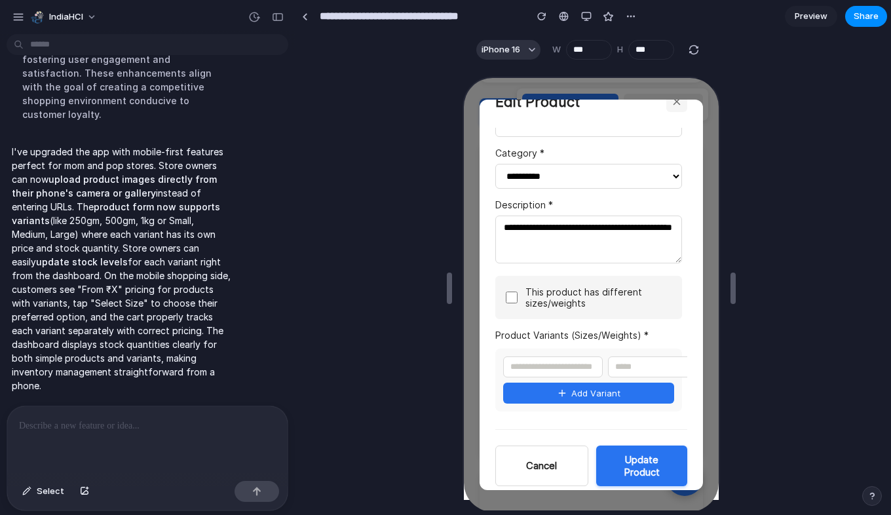
drag, startPoint x: 637, startPoint y: 364, endPoint x: 546, endPoint y: 391, distance: 95.0
click at [546, 391] on div "Add Variant" at bounding box center [586, 378] width 187 height 63
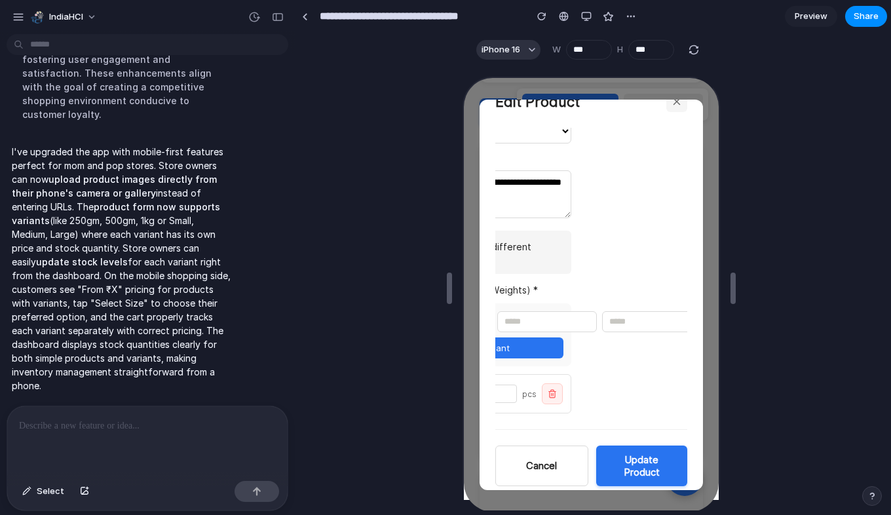
scroll to position [239, 0]
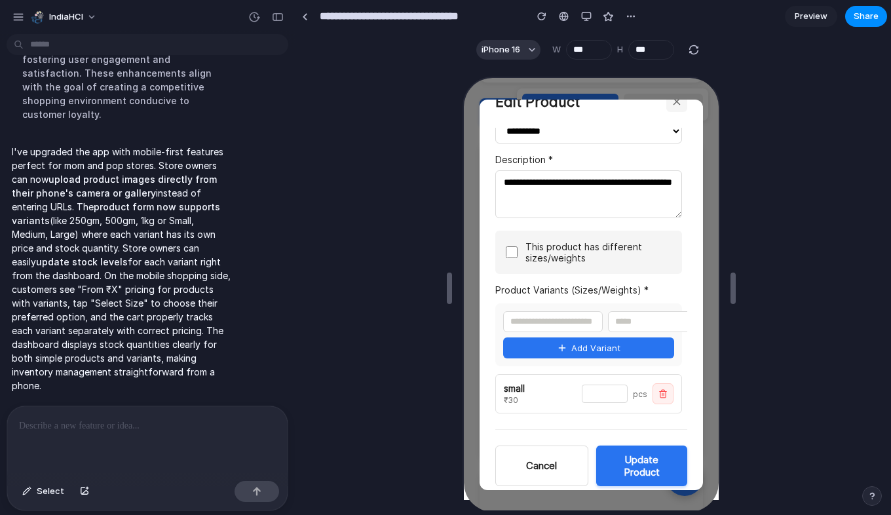
type input "****"
click at [675, 103] on icon "button" at bounding box center [675, 100] width 12 height 12
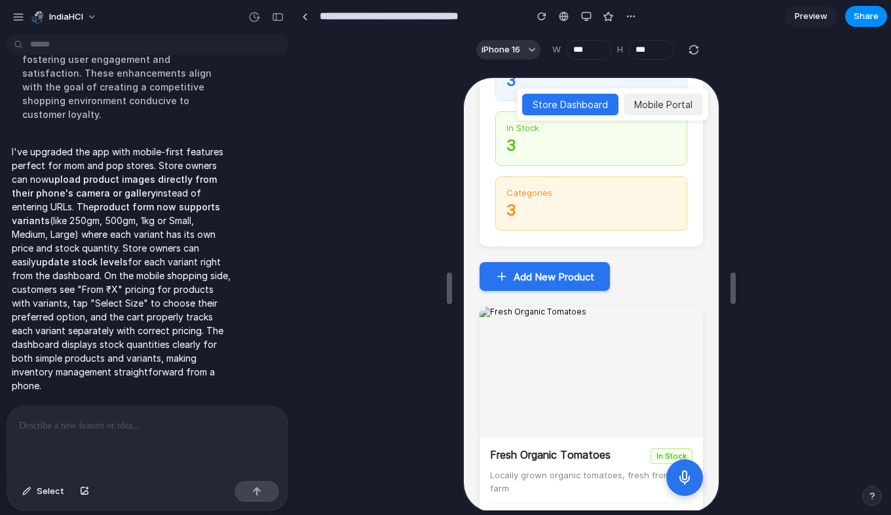
scroll to position [0, 0]
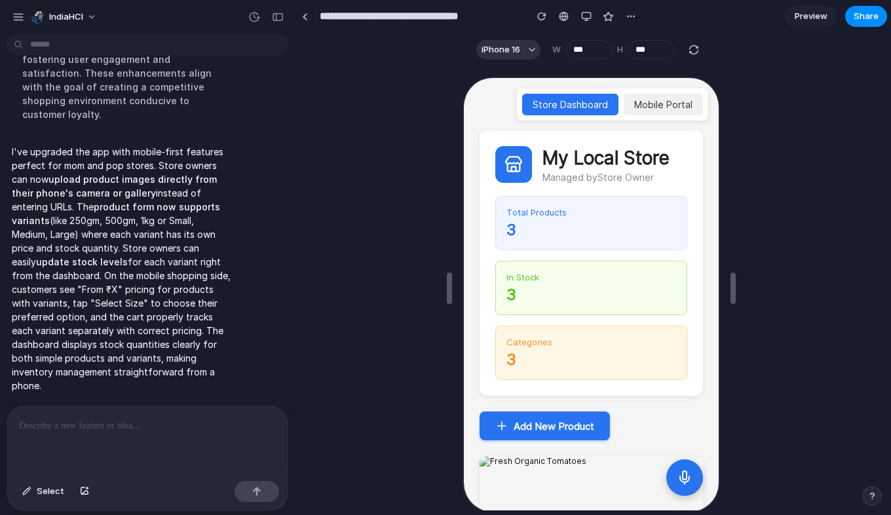
click at [679, 478] on icon at bounding box center [682, 478] width 9 height 6
select select "*******"
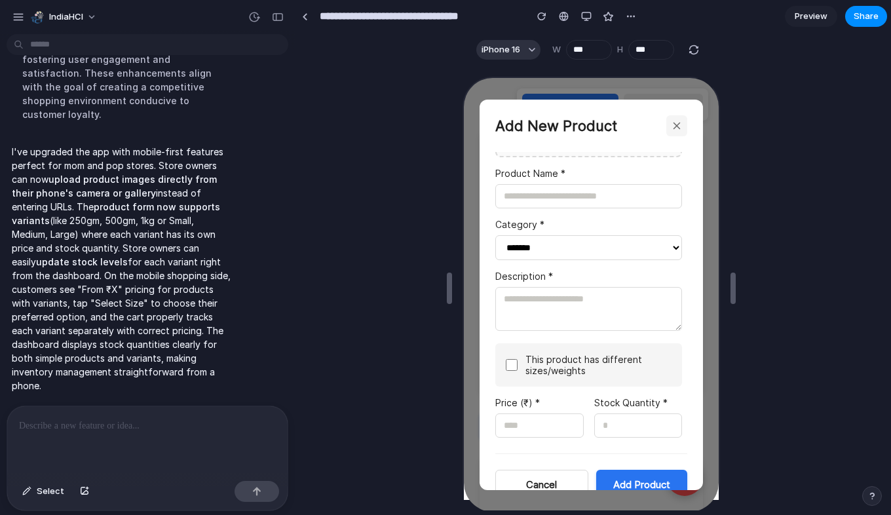
scroll to position [24, 0]
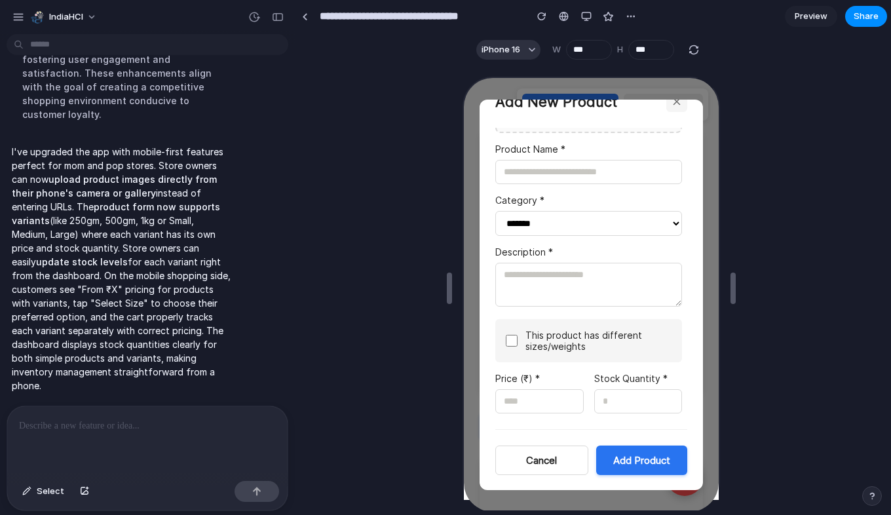
click at [676, 107] on button "button" at bounding box center [674, 100] width 21 height 21
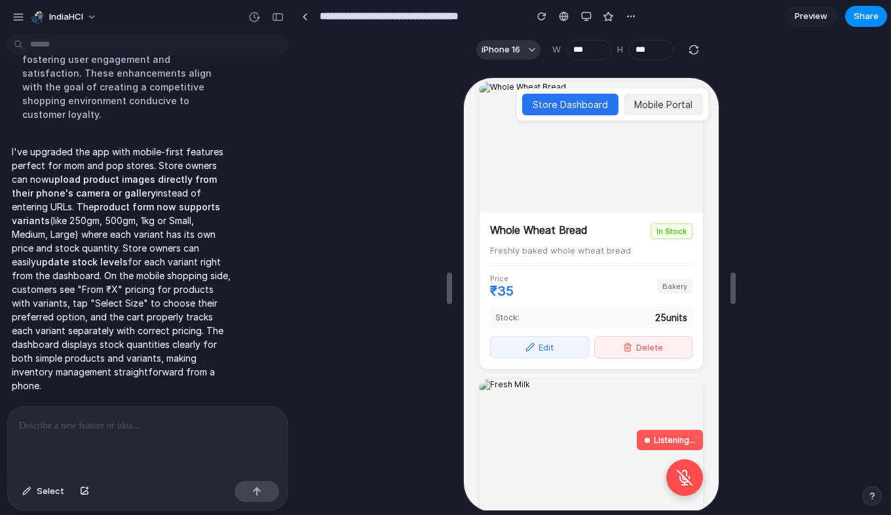
scroll to position [702, 0]
click at [679, 484] on button at bounding box center [682, 476] width 37 height 37
click at [687, 466] on button at bounding box center [682, 476] width 37 height 37
select select "*******"
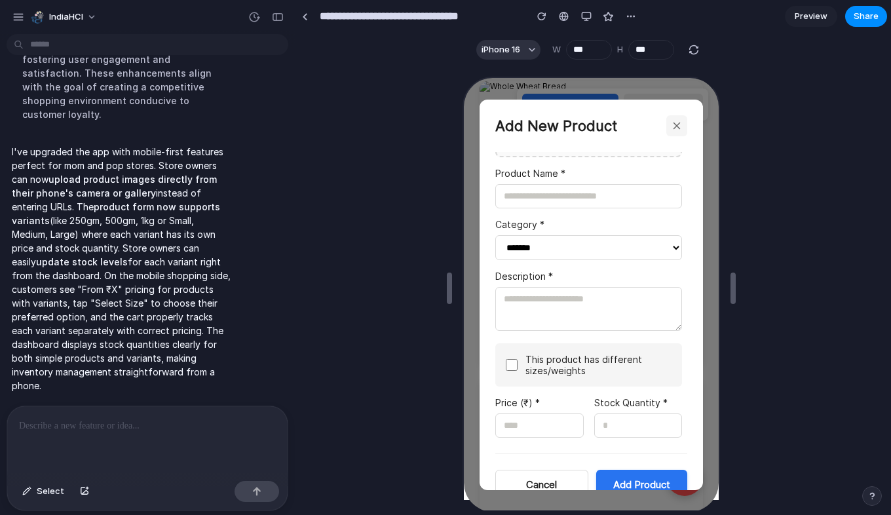
scroll to position [24, 0]
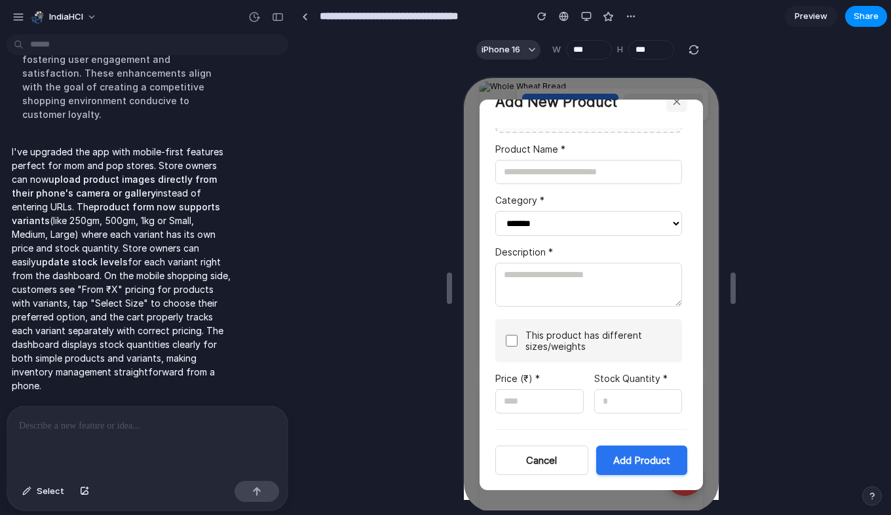
click at [669, 107] on button "button" at bounding box center [674, 100] width 21 height 21
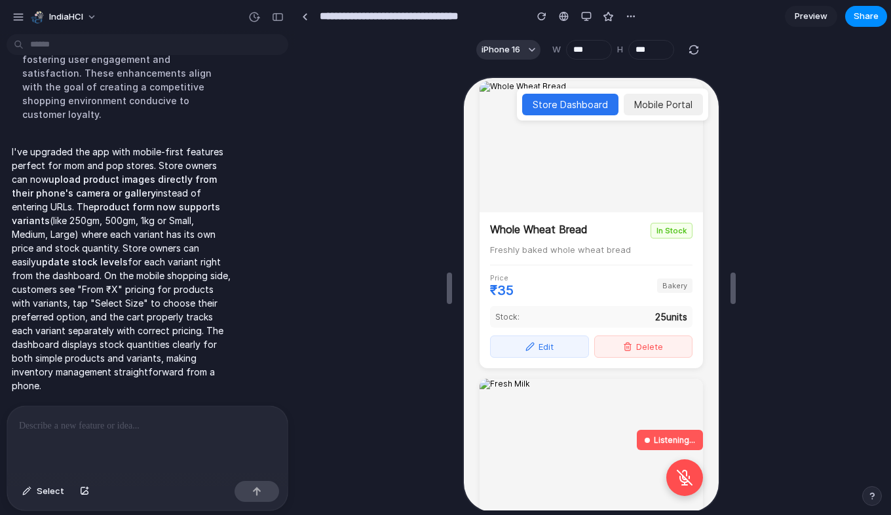
click at [683, 485] on button at bounding box center [682, 476] width 37 height 37
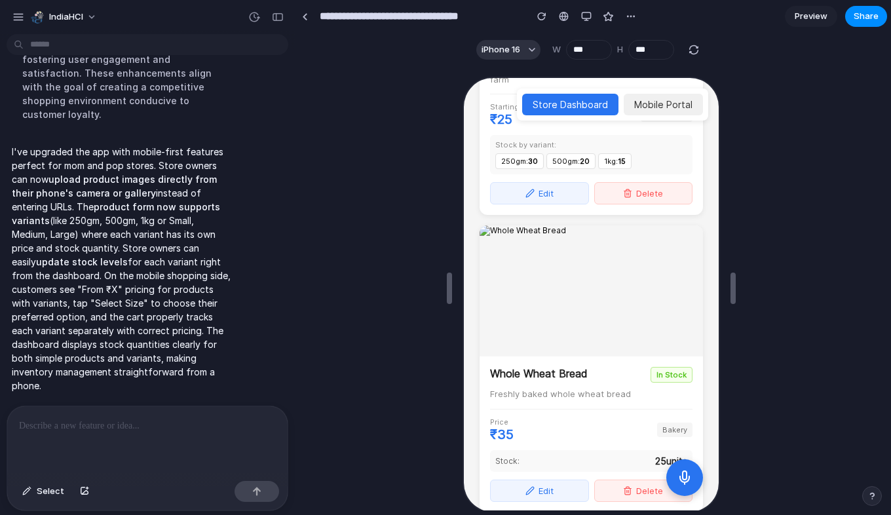
scroll to position [333, 0]
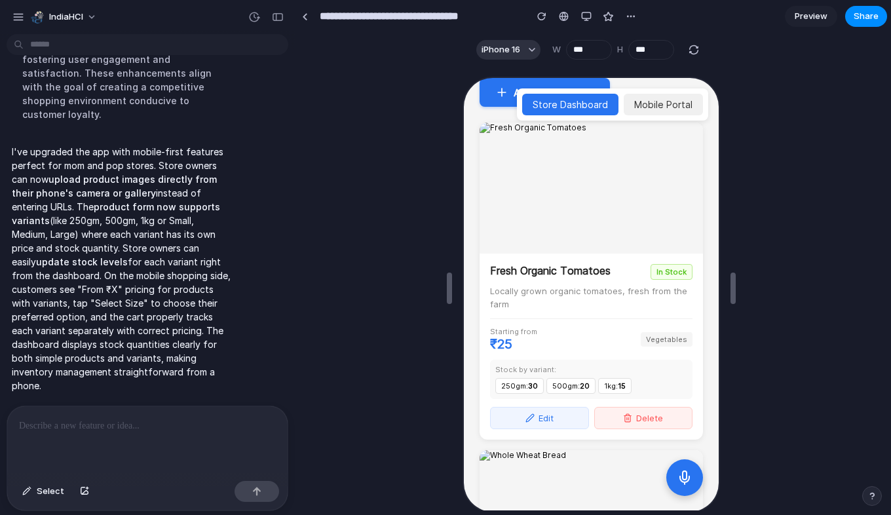
click at [90, 424] on p at bounding box center [145, 426] width 252 height 16
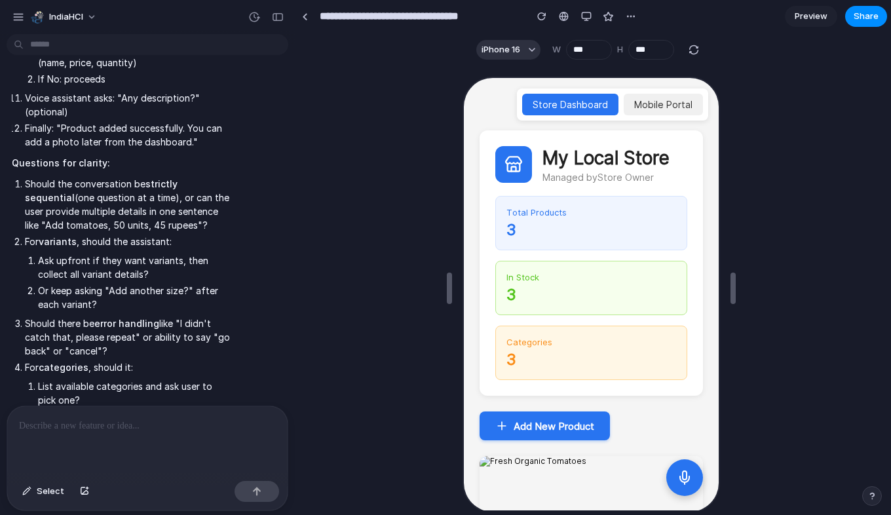
scroll to position [1739, 0]
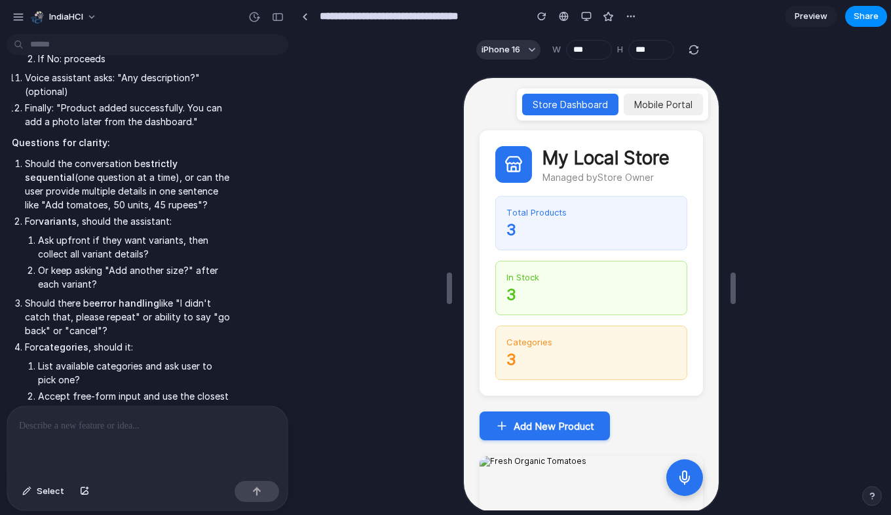
click at [45, 423] on p at bounding box center [145, 426] width 252 height 16
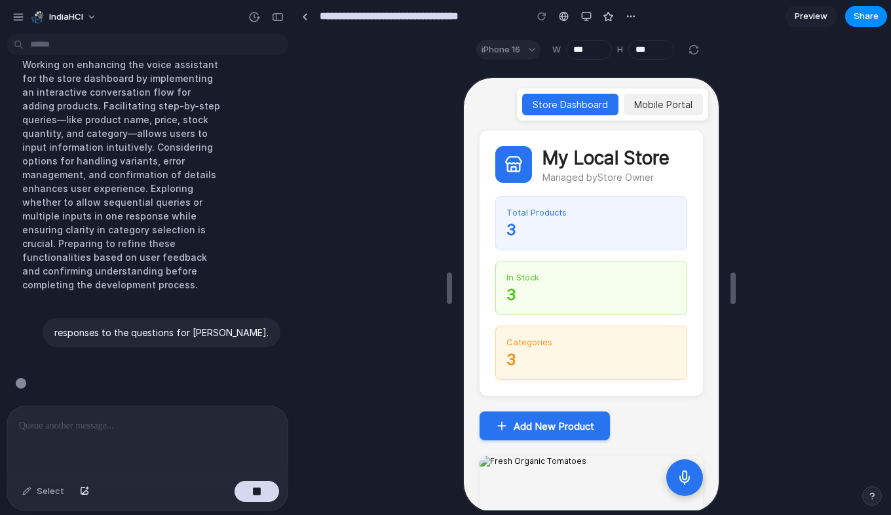
scroll to position [2283, 0]
click at [248, 493] on button "button" at bounding box center [257, 491] width 45 height 21
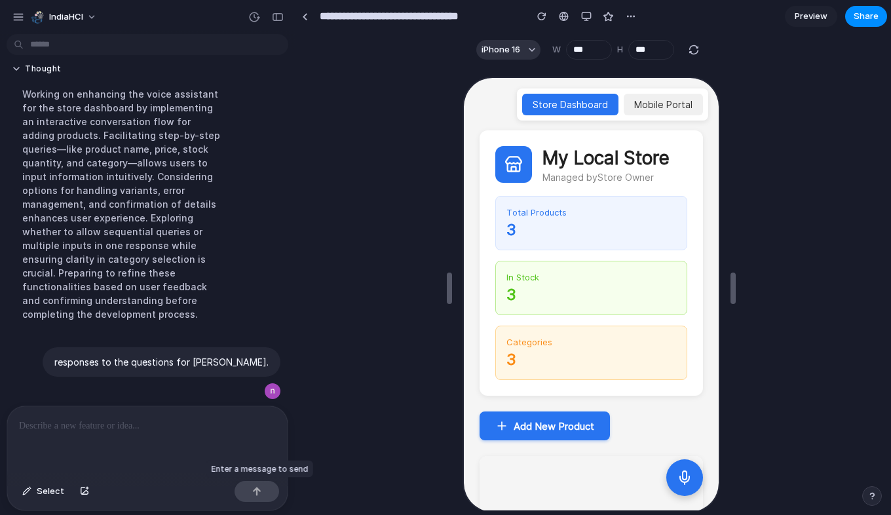
scroll to position [0, 0]
click at [204, 439] on div at bounding box center [147, 440] width 280 height 69
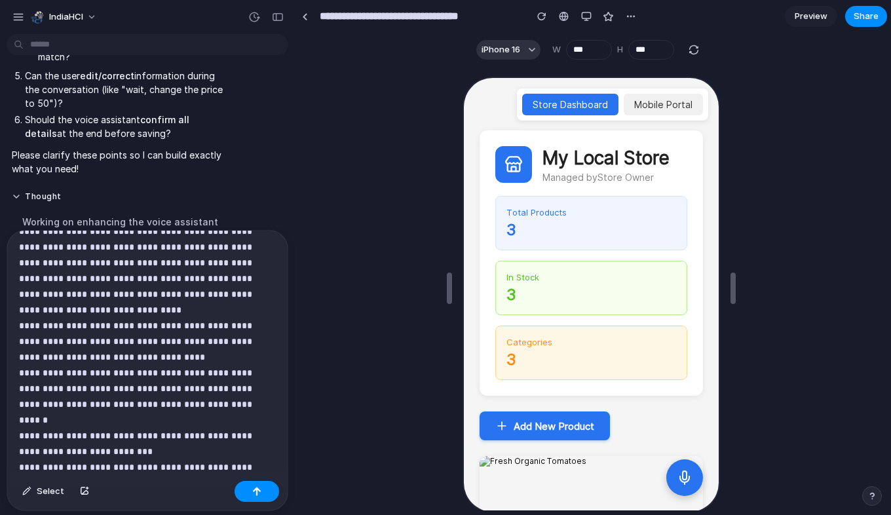
scroll to position [98, 0]
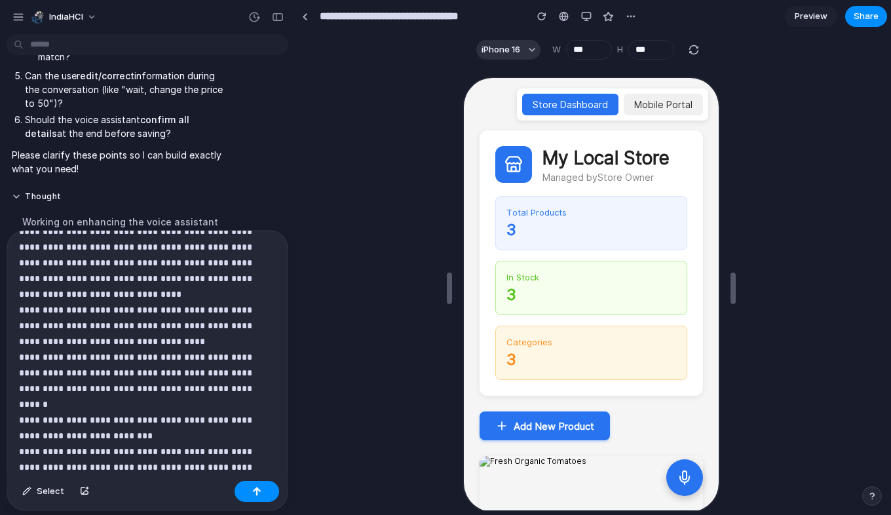
click at [181, 110] on p "Can the user edit/correct information during the conversation (like "wait, chan…" at bounding box center [128, 89] width 206 height 41
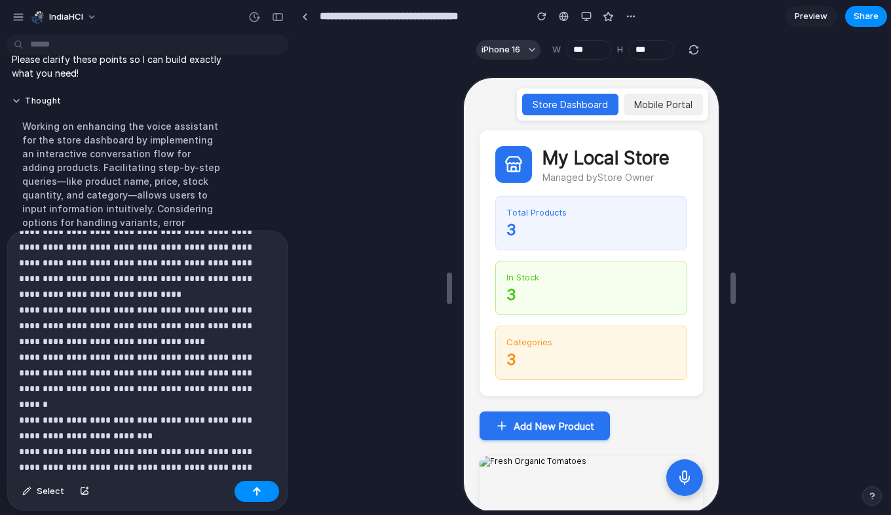
click at [210, 458] on p "**********" at bounding box center [142, 310] width 246 height 330
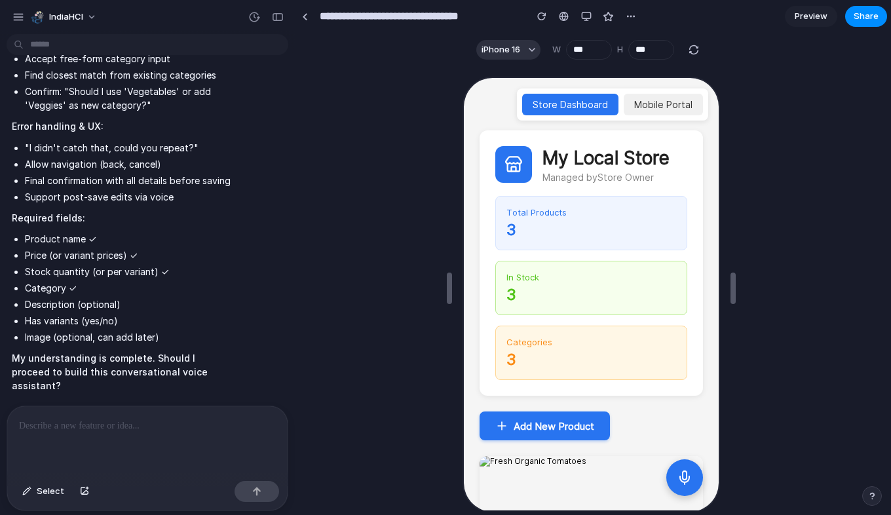
scroll to position [0, 0]
click at [150, 418] on p at bounding box center [145, 426] width 252 height 16
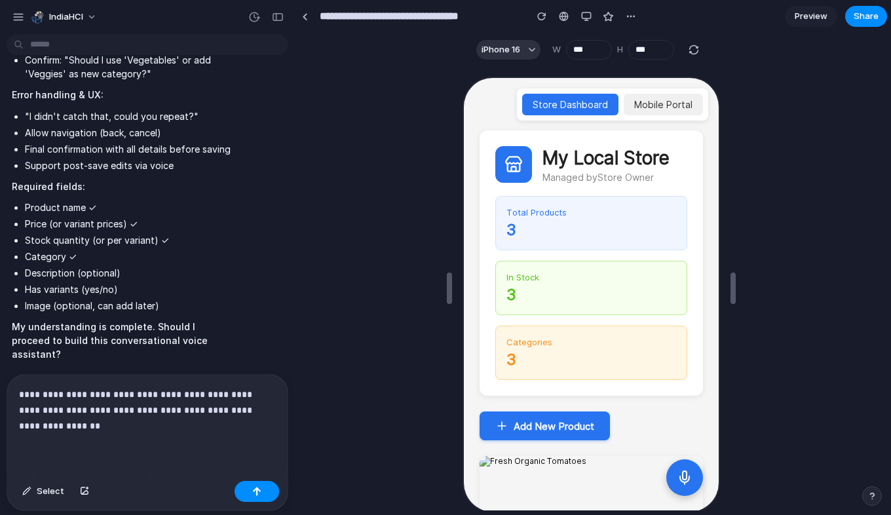
scroll to position [3492, 0]
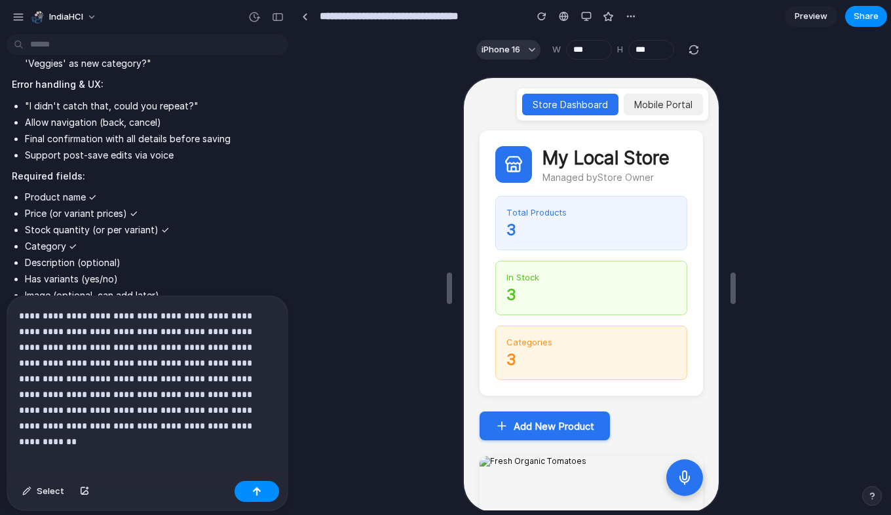
click at [204, 421] on p "**********" at bounding box center [145, 371] width 252 height 126
click at [242, 407] on p "**********" at bounding box center [145, 371] width 252 height 126
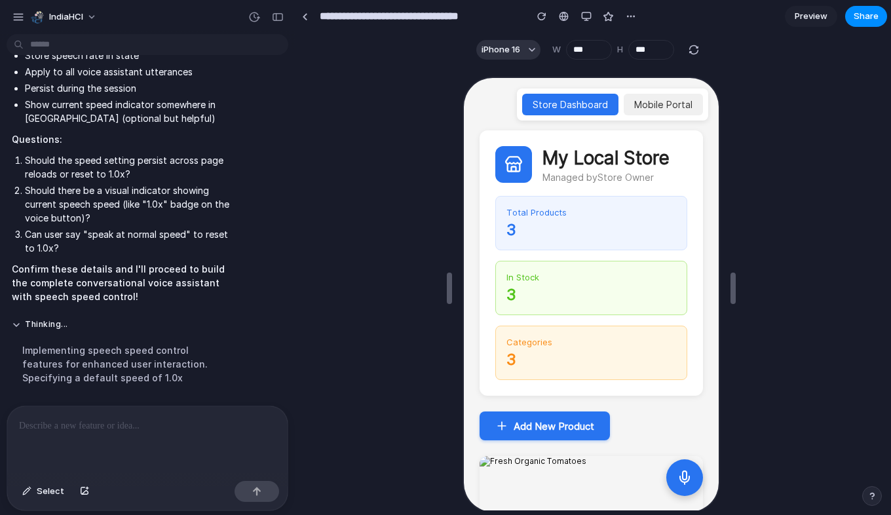
scroll to position [0, 0]
click at [109, 423] on p at bounding box center [145, 426] width 252 height 16
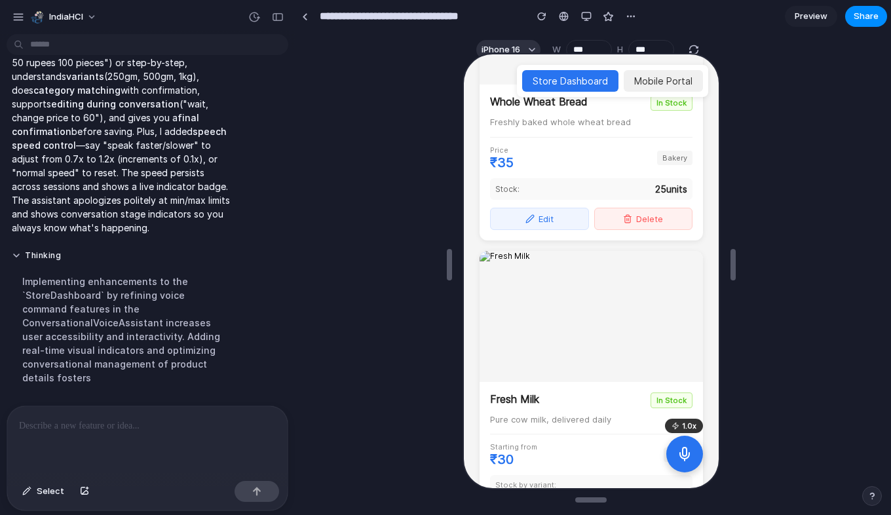
scroll to position [883, 0]
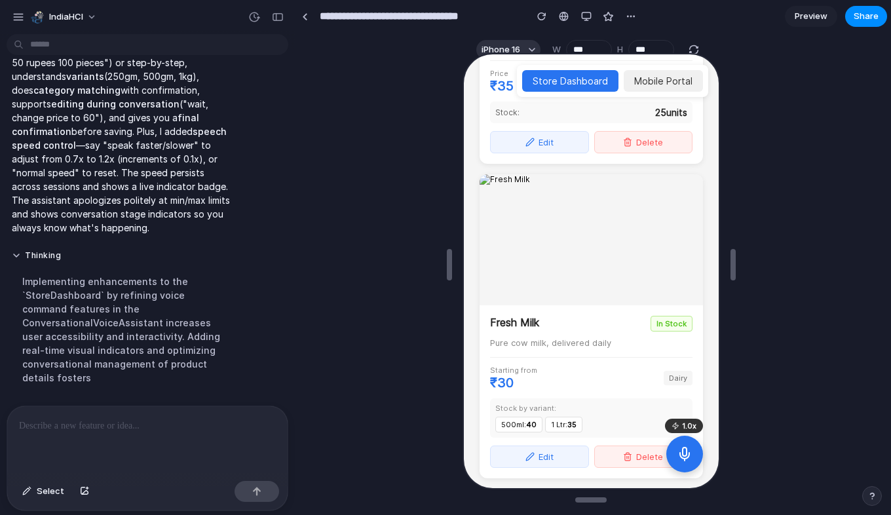
click at [679, 463] on button at bounding box center [682, 452] width 37 height 37
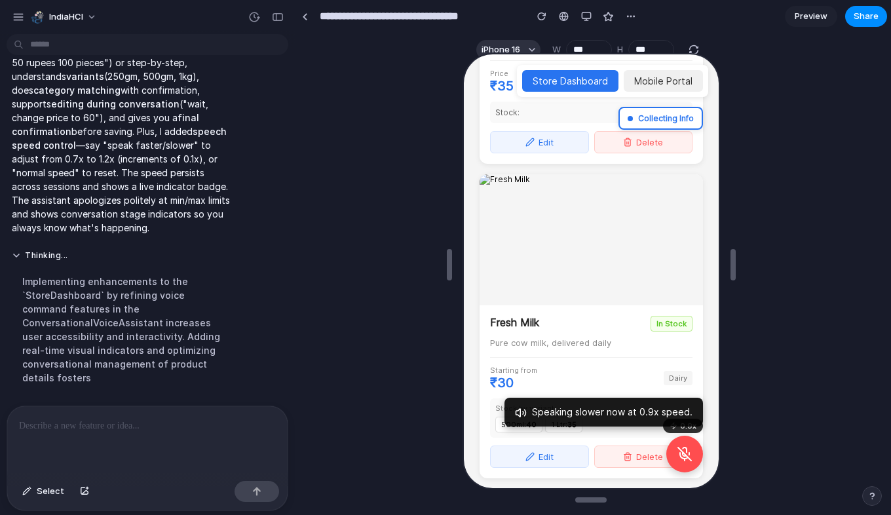
click at [163, 423] on p at bounding box center [145, 426] width 252 height 16
click at [678, 443] on button at bounding box center [682, 452] width 37 height 37
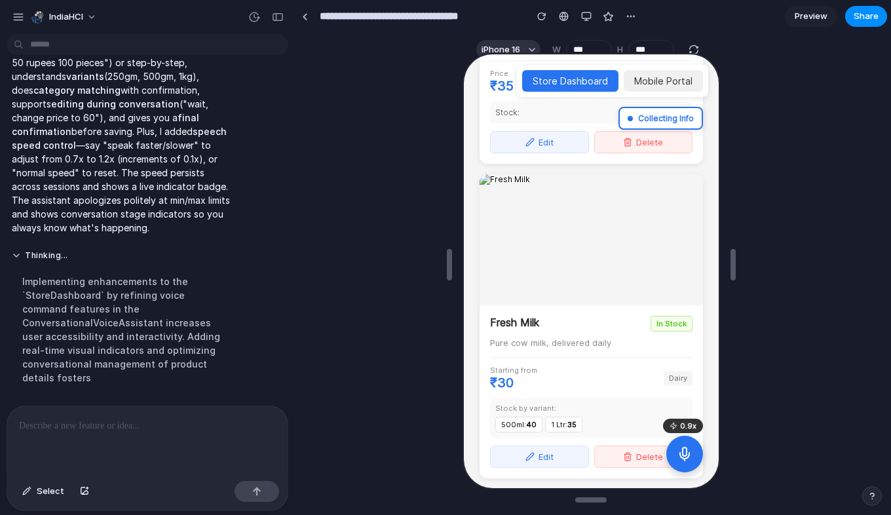
click at [120, 432] on div at bounding box center [144, 440] width 275 height 69
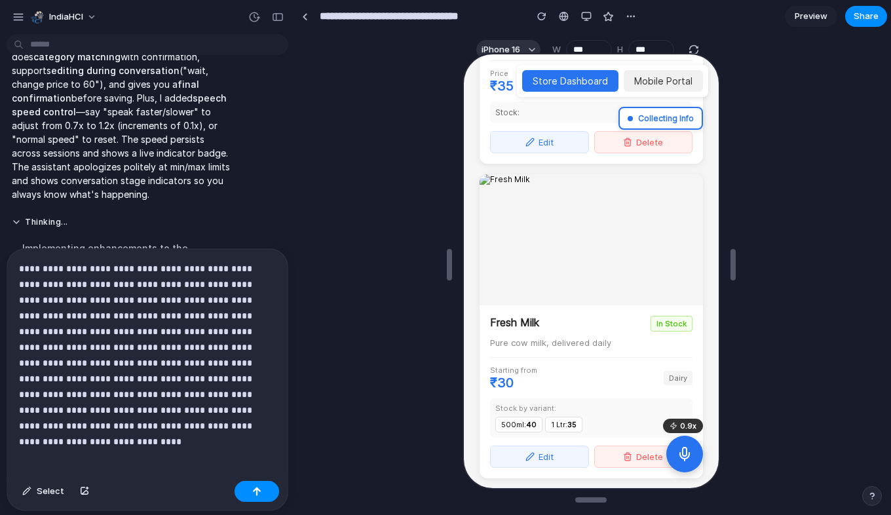
click at [170, 415] on p "**********" at bounding box center [145, 347] width 252 height 173
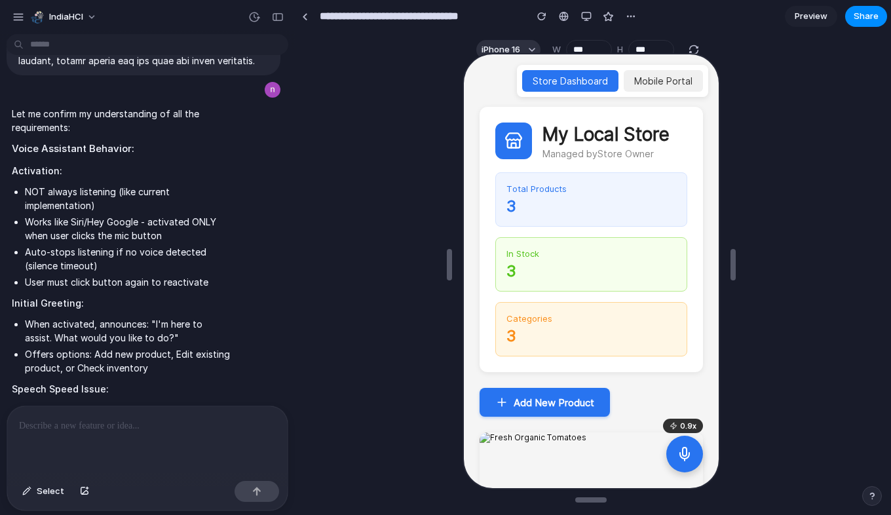
scroll to position [6207, 0]
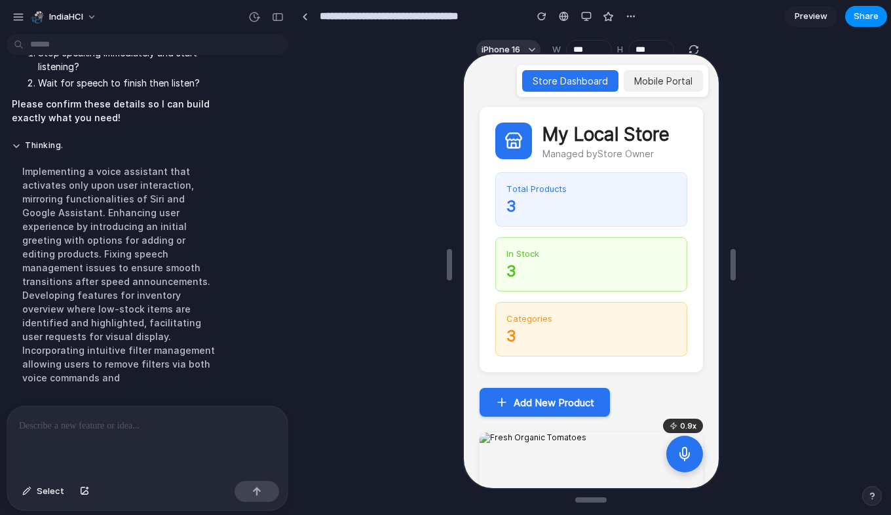
click at [683, 424] on div "0.9 x" at bounding box center [681, 424] width 40 height 14
click at [672, 424] on icon at bounding box center [672, 425] width 8 height 8
click at [687, 424] on div "0.9 x" at bounding box center [681, 424] width 40 height 14
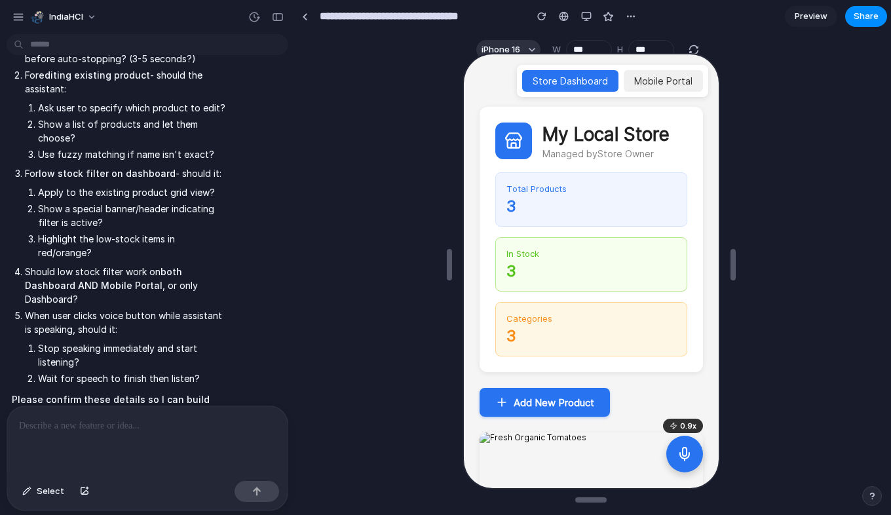
scroll to position [5853, 0]
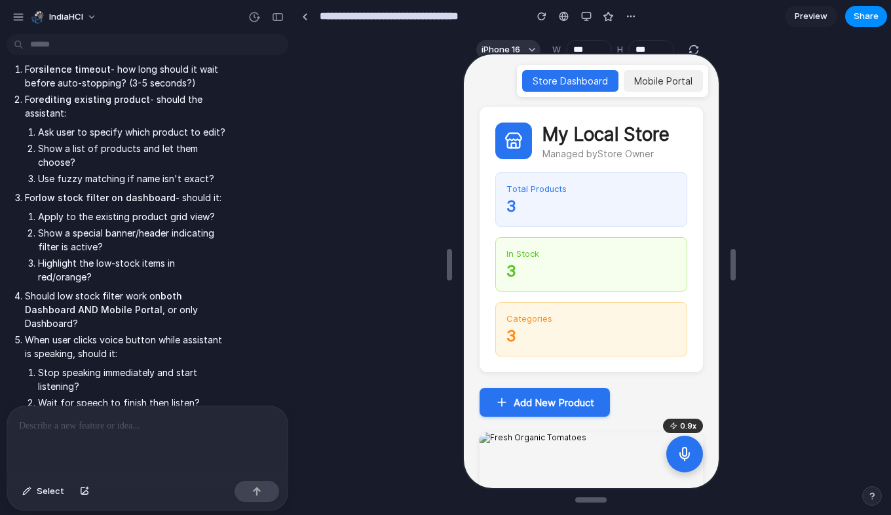
click at [52, 423] on p at bounding box center [145, 426] width 252 height 16
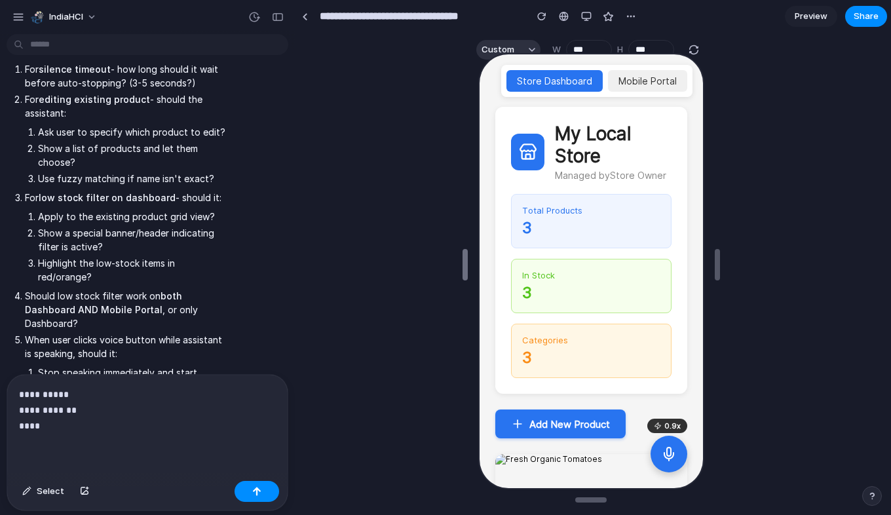
type input "***"
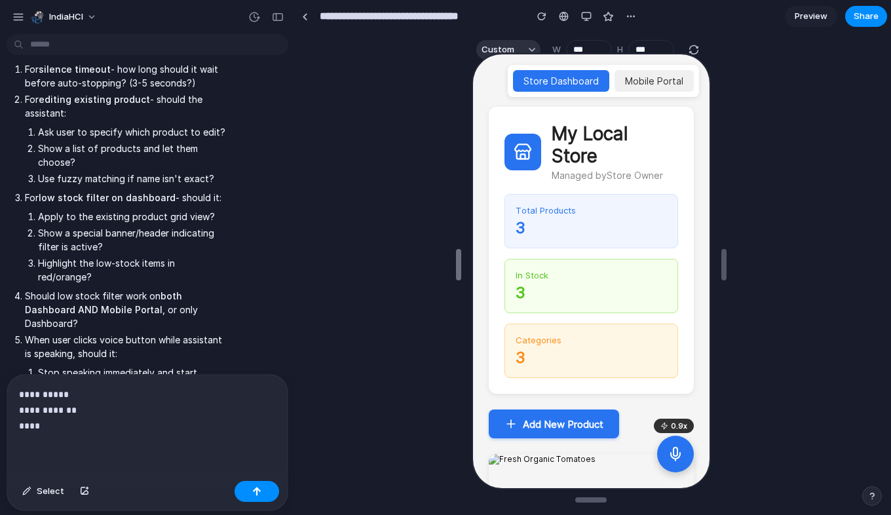
drag, startPoint x: 446, startPoint y: 261, endPoint x: 455, endPoint y: 291, distance: 31.5
click at [130, 408] on p "**********" at bounding box center [145, 410] width 252 height 47
click at [95, 421] on p "**********" at bounding box center [145, 410] width 252 height 47
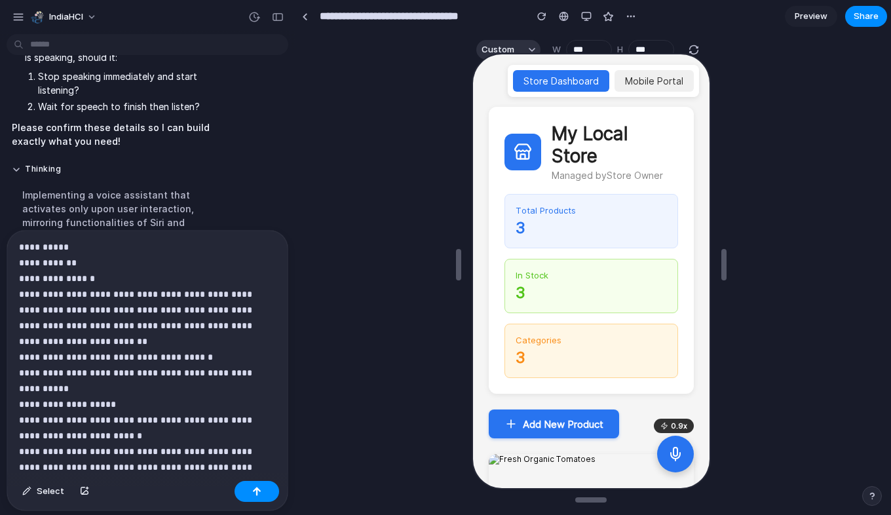
scroll to position [6150, 0]
click at [96, 459] on p "**********" at bounding box center [142, 357] width 246 height 236
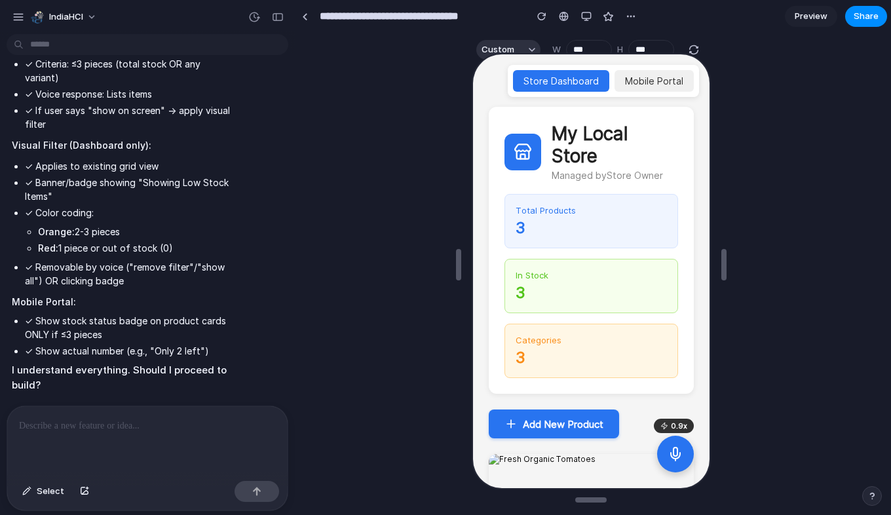
scroll to position [7501, 0]
click at [134, 436] on div at bounding box center [144, 440] width 275 height 69
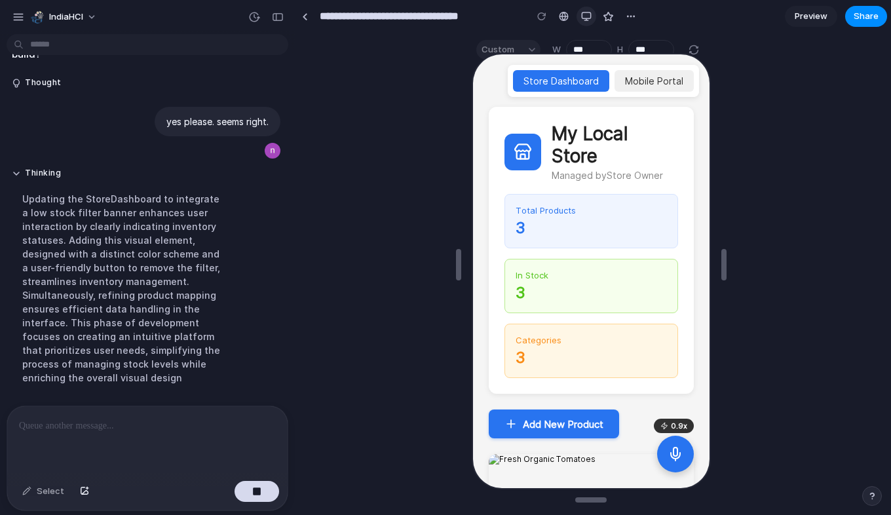
scroll to position [7593, 0]
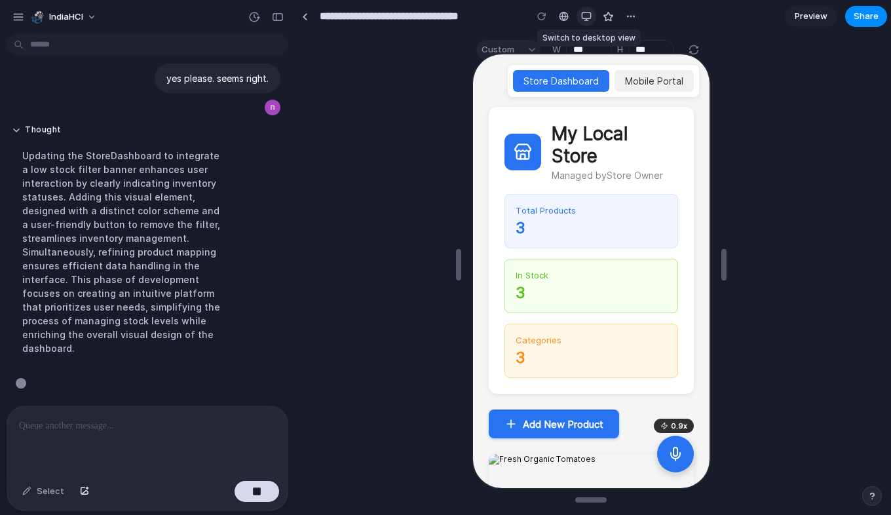
click at [586, 16] on div "button" at bounding box center [586, 16] width 10 height 10
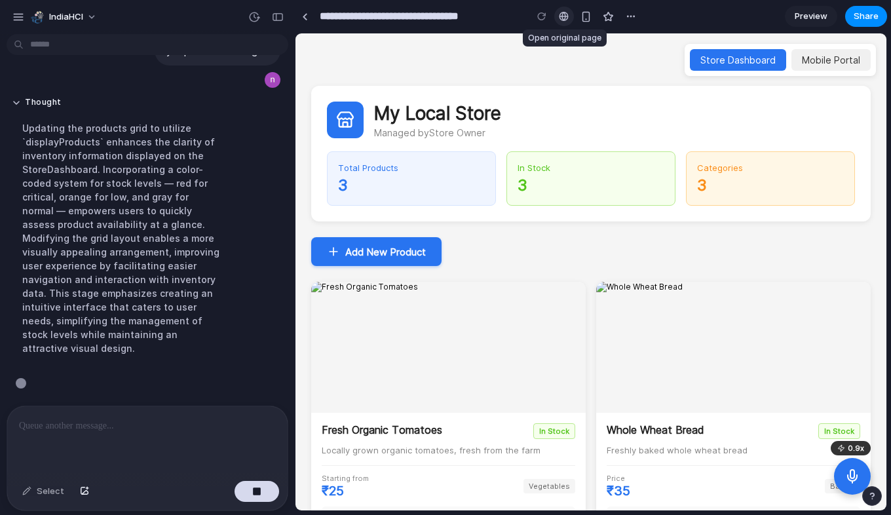
scroll to position [7621, 0]
click at [631, 16] on div "button" at bounding box center [631, 16] width 10 height 10
click at [18, 16] on div "button" at bounding box center [18, 17] width 12 height 12
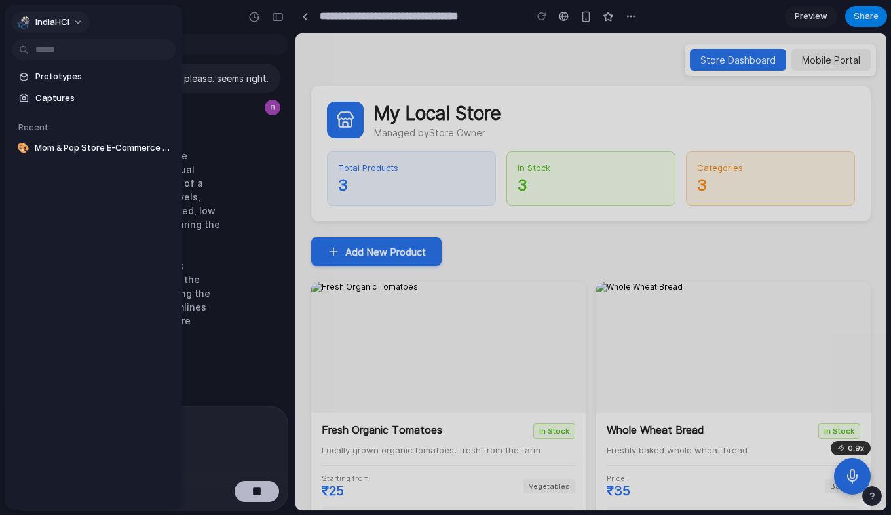
scroll to position [7579, 0]
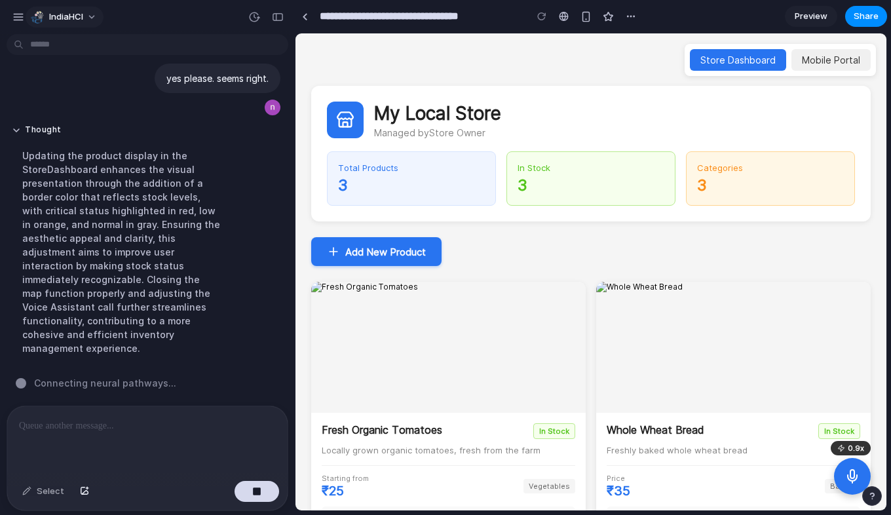
click at [89, 14] on button "IndiaHCI" at bounding box center [65, 17] width 78 height 21
click at [188, 419] on p at bounding box center [145, 426] width 252 height 16
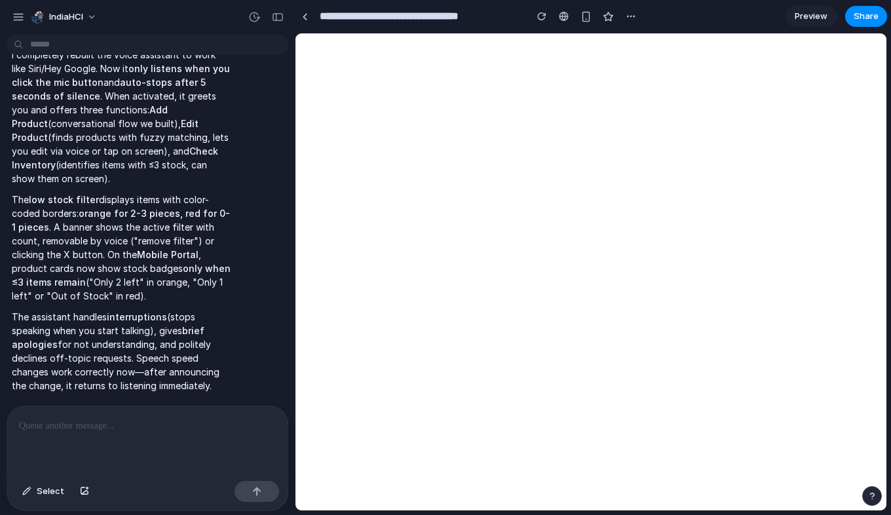
scroll to position [0, 0]
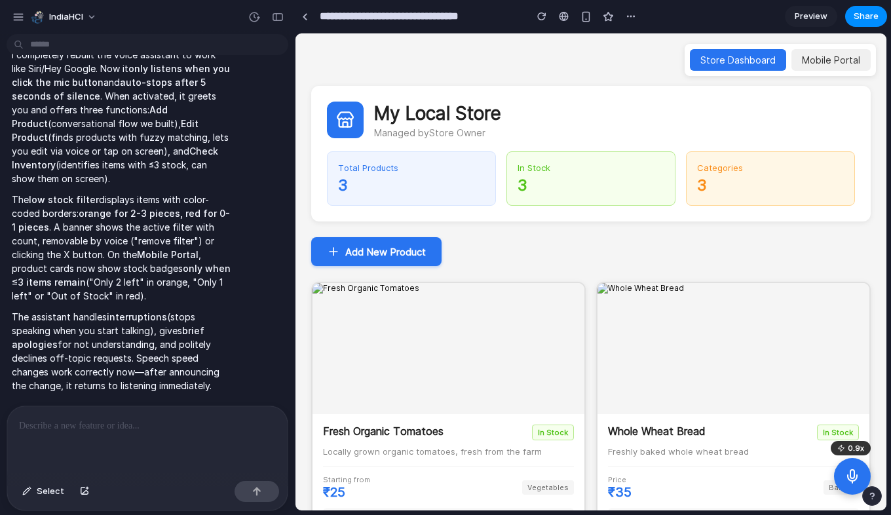
click at [852, 472] on icon at bounding box center [853, 476] width 16 height 16
click at [855, 478] on icon at bounding box center [853, 476] width 16 height 16
click at [855, 478] on icon at bounding box center [852, 478] width 9 height 6
click at [855, 478] on icon at bounding box center [853, 476] width 16 height 16
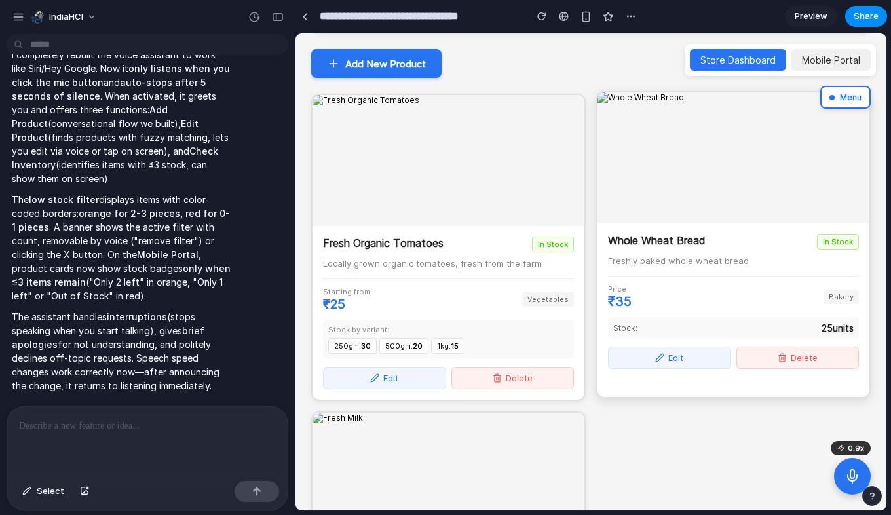
scroll to position [189, 0]
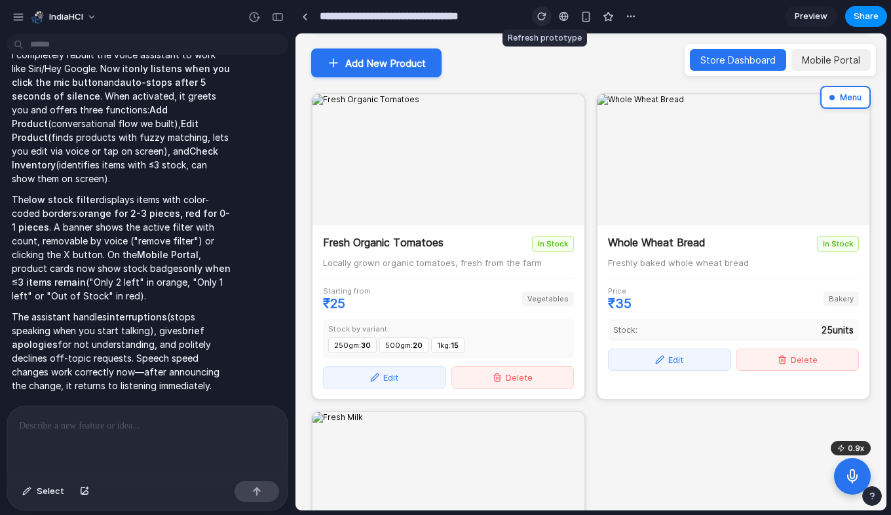
click at [539, 13] on div "button" at bounding box center [541, 16] width 9 height 9
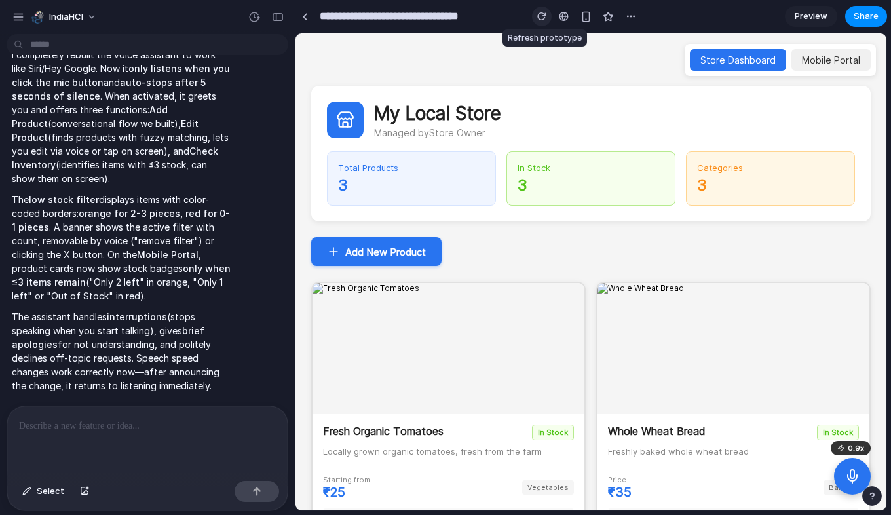
scroll to position [0, 0]
click at [850, 474] on rect at bounding box center [852, 474] width 4 height 9
click at [850, 474] on icon at bounding box center [851, 476] width 3 height 4
click at [537, 17] on div "button" at bounding box center [541, 16] width 9 height 9
click at [850, 470] on rect at bounding box center [852, 474] width 4 height 9
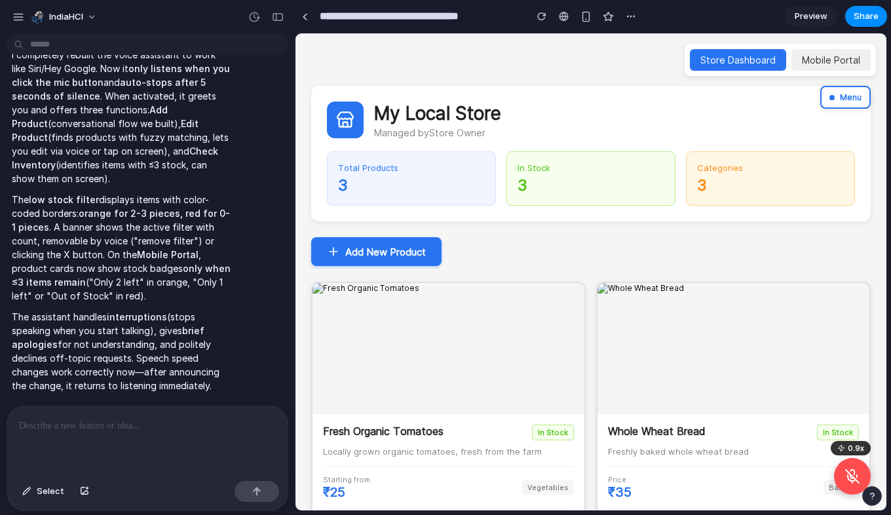
click at [852, 471] on icon at bounding box center [853, 476] width 16 height 16
click at [139, 430] on div at bounding box center [144, 440] width 275 height 69
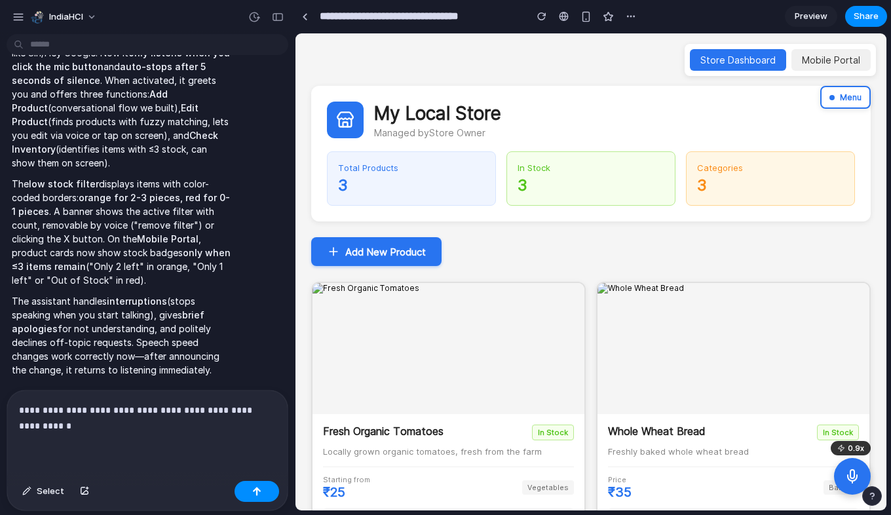
scroll to position [7927, 0]
click at [115, 421] on p "**********" at bounding box center [145, 417] width 252 height 31
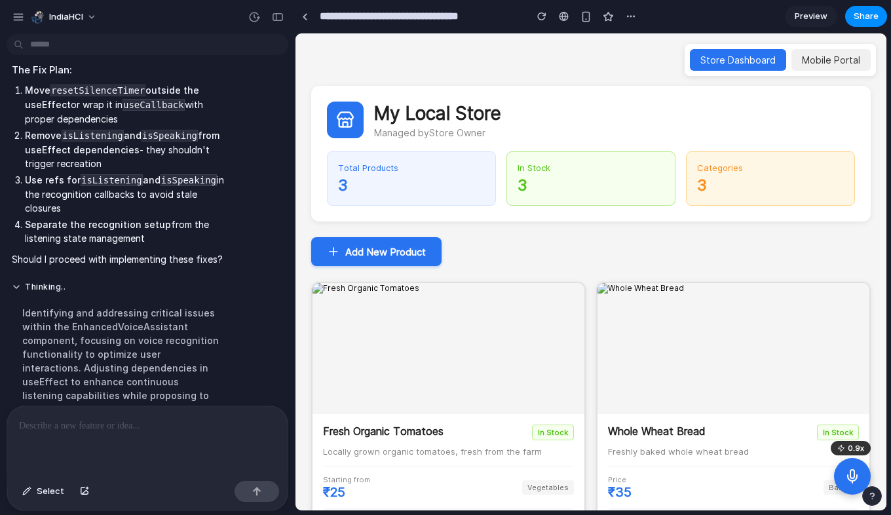
scroll to position [8710, 0]
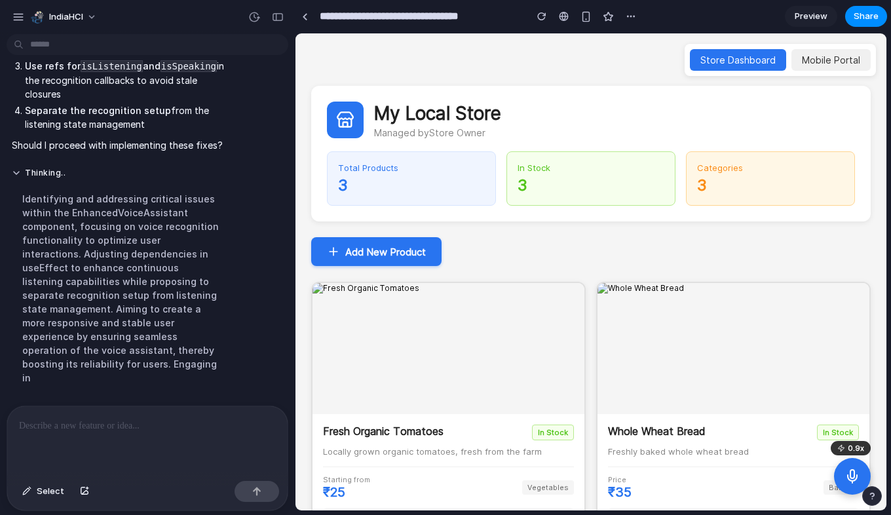
click at [105, 420] on p at bounding box center [145, 426] width 252 height 16
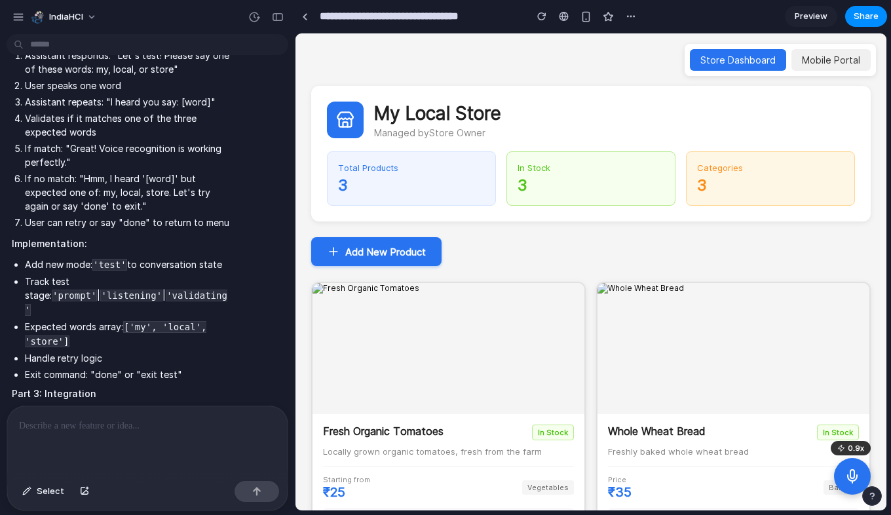
scroll to position [9699, 0]
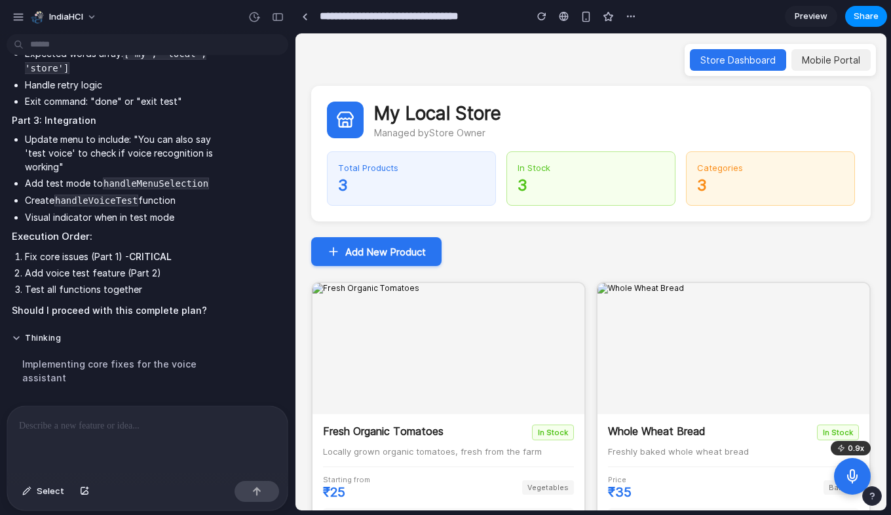
click at [90, 430] on div at bounding box center [144, 440] width 275 height 69
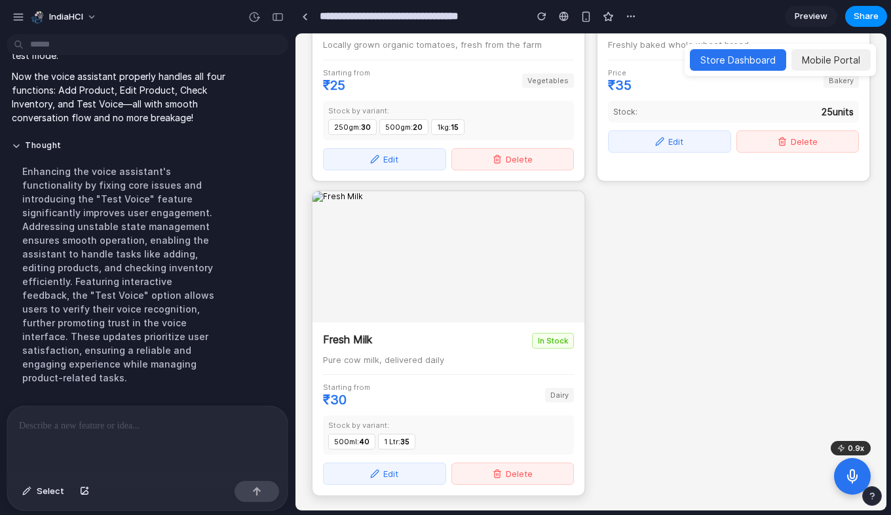
scroll to position [0, 0]
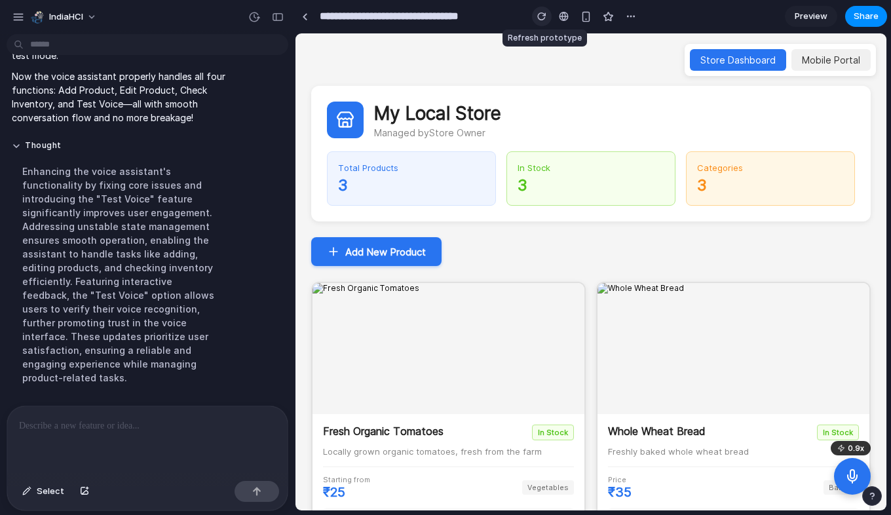
click at [537, 13] on div "button" at bounding box center [541, 16] width 9 height 9
click at [113, 455] on div at bounding box center [144, 440] width 275 height 69
click at [121, 436] on div at bounding box center [144, 440] width 275 height 69
click at [856, 480] on icon at bounding box center [853, 476] width 16 height 16
click at [856, 483] on icon at bounding box center [853, 476] width 16 height 16
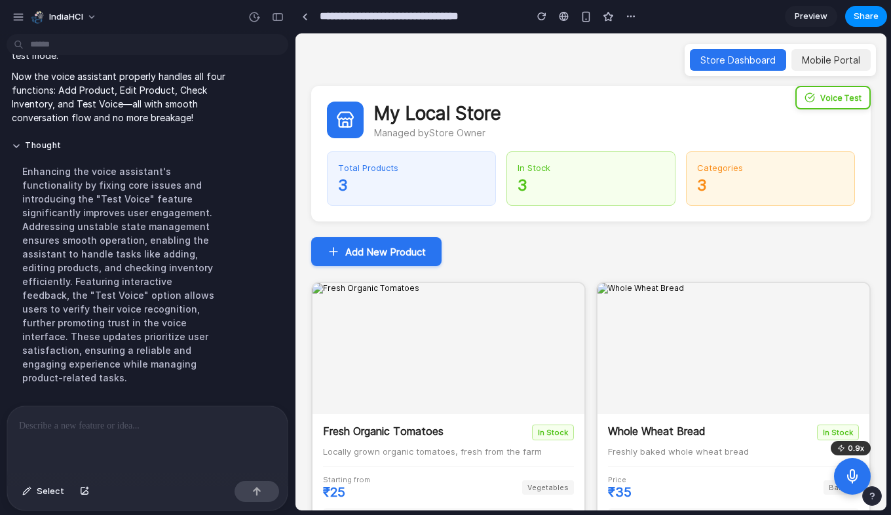
click at [856, 483] on icon at bounding box center [853, 476] width 16 height 16
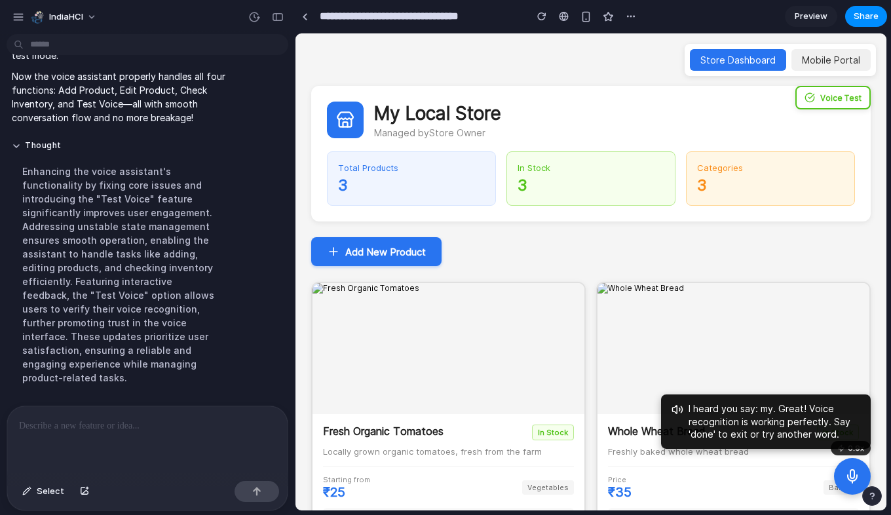
click at [149, 439] on div at bounding box center [144, 440] width 275 height 69
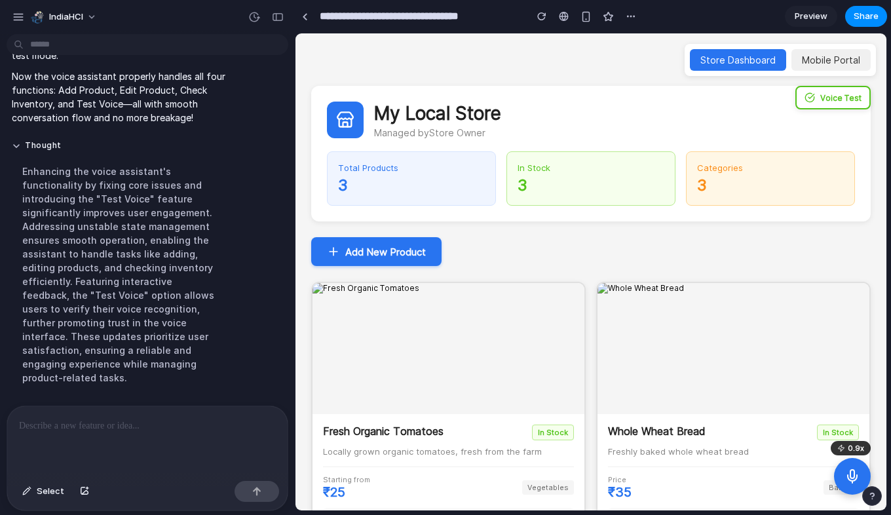
click at [149, 439] on div at bounding box center [144, 440] width 275 height 69
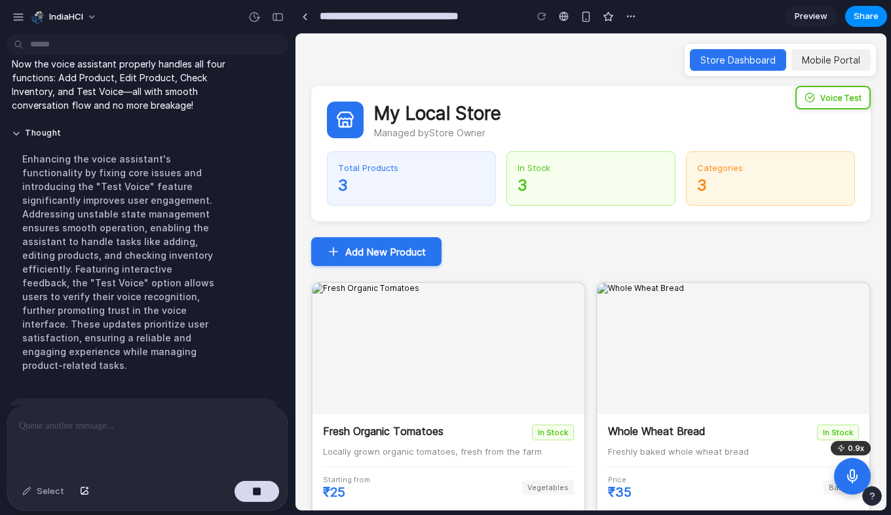
scroll to position [10511, 0]
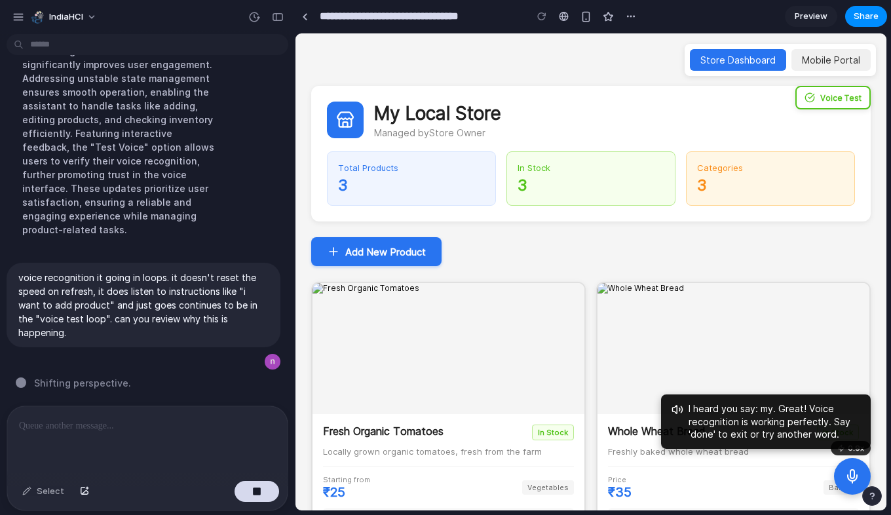
click at [845, 476] on icon at bounding box center [853, 476] width 16 height 16
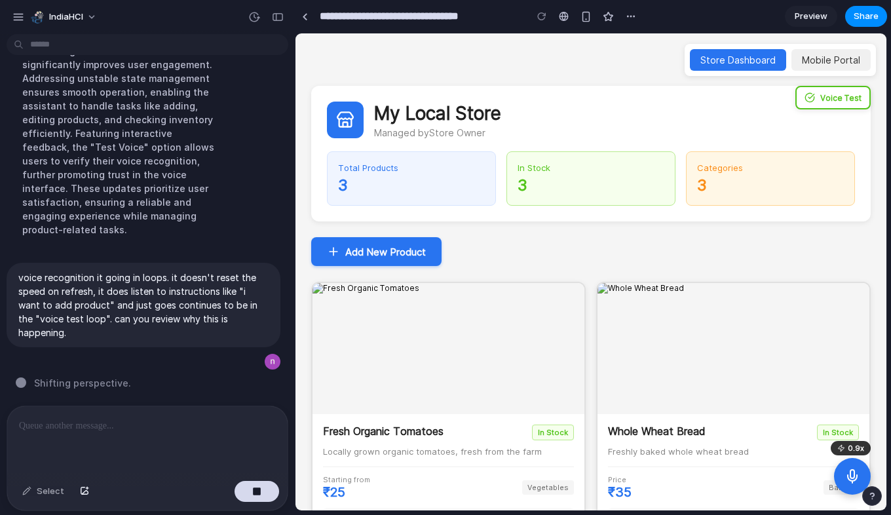
click at [845, 476] on icon at bounding box center [853, 476] width 16 height 16
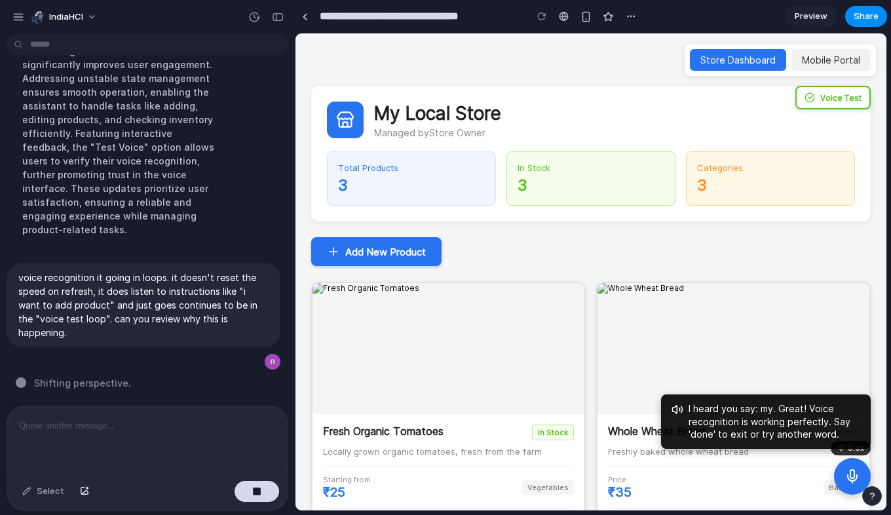
click at [843, 101] on div "Voice Test" at bounding box center [832, 98] width 75 height 24
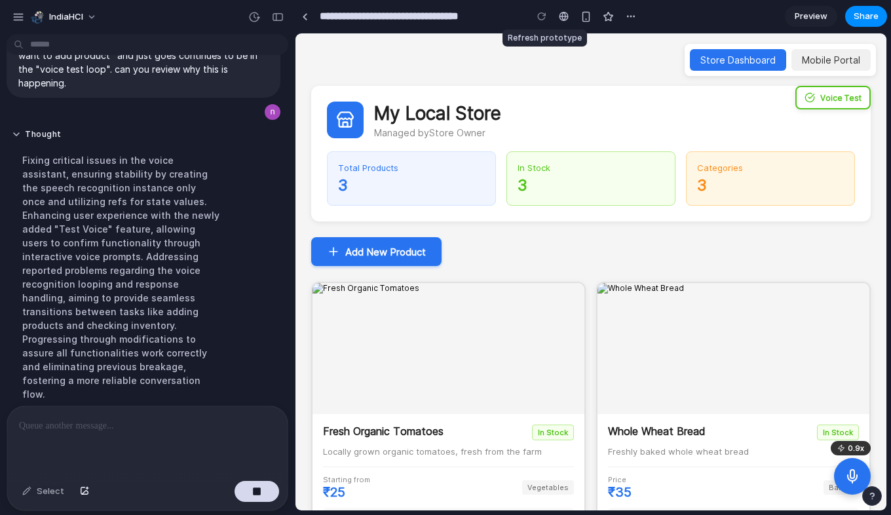
scroll to position [10538, 0]
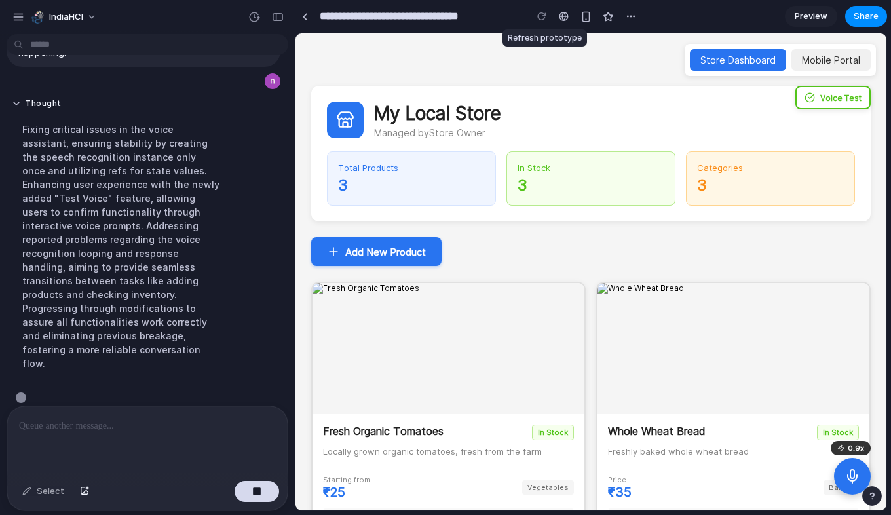
click at [541, 16] on div at bounding box center [542, 17] width 20 height 20
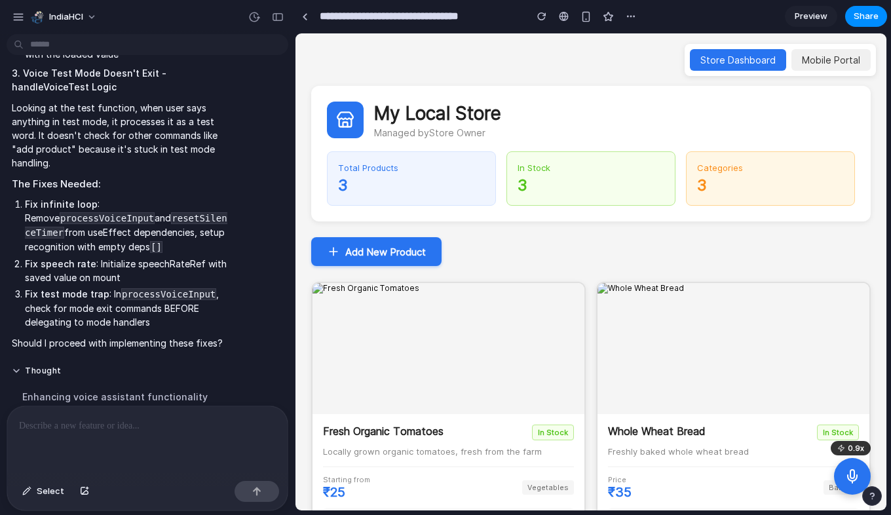
scroll to position [11226, 0]
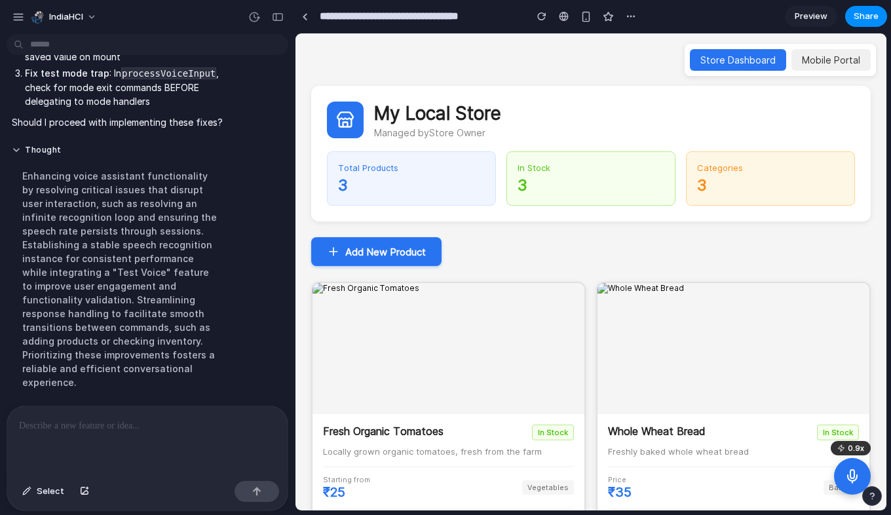
click at [75, 423] on p at bounding box center [145, 426] width 252 height 16
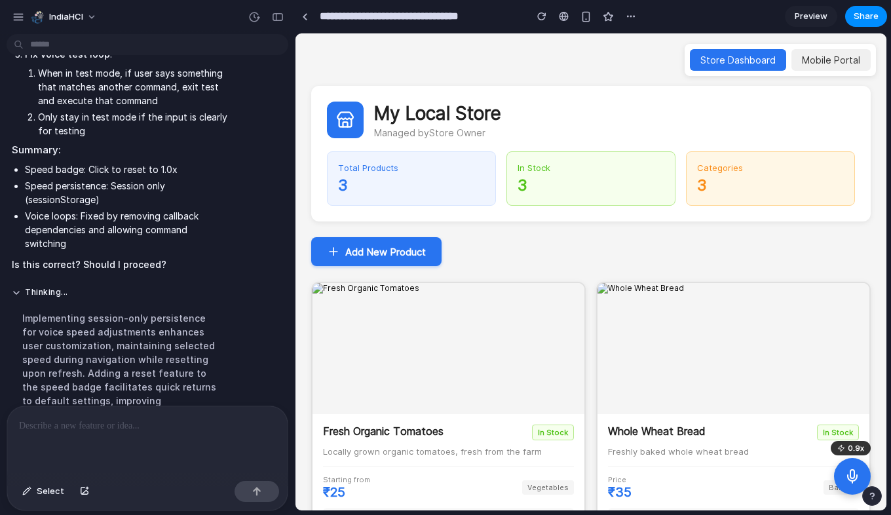
scroll to position [12134, 0]
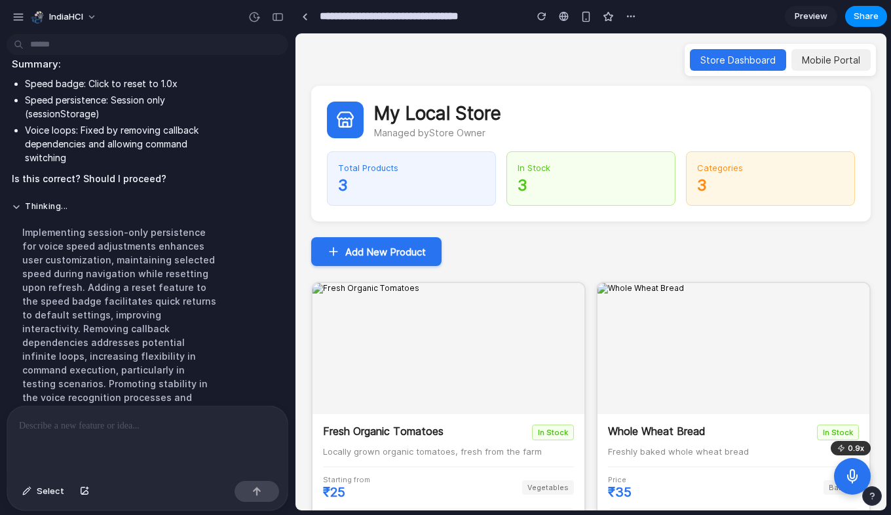
click at [94, 424] on p at bounding box center [145, 426] width 252 height 16
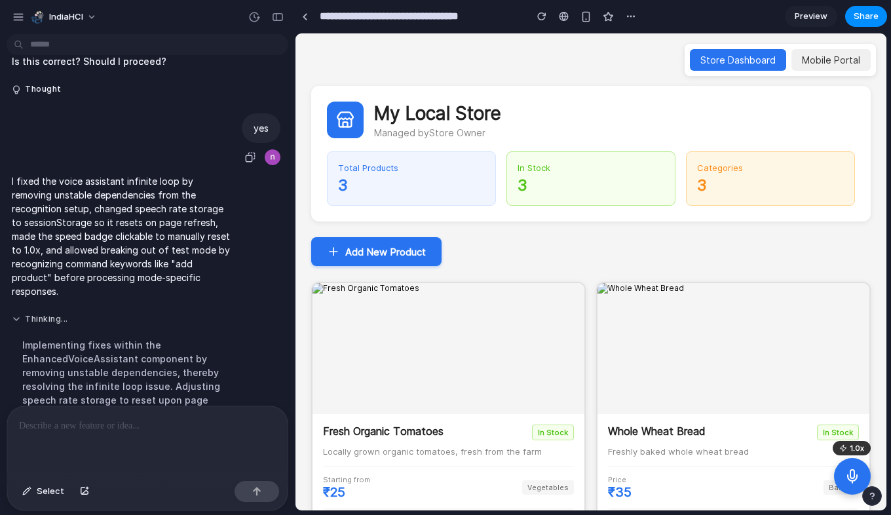
scroll to position [12419, 0]
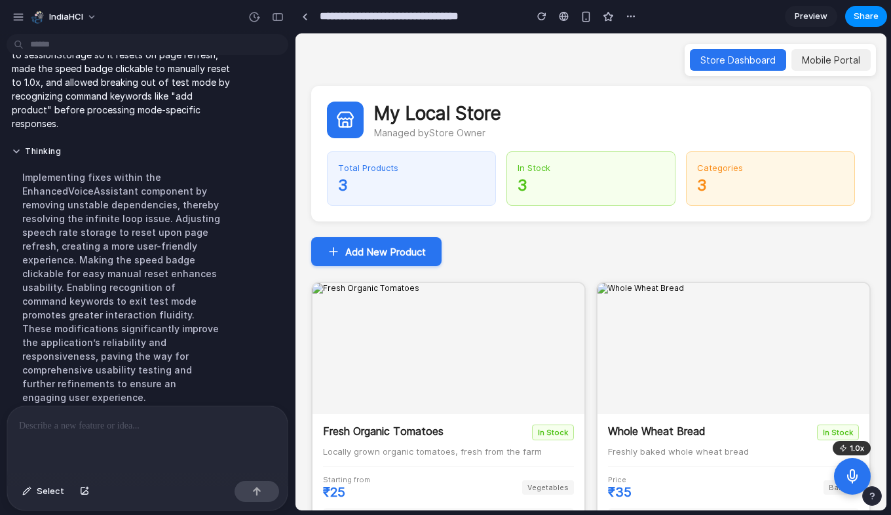
click at [162, 430] on div at bounding box center [144, 440] width 275 height 69
click at [853, 476] on rect at bounding box center [852, 474] width 4 height 9
click at [841, 477] on button at bounding box center [852, 476] width 38 height 38
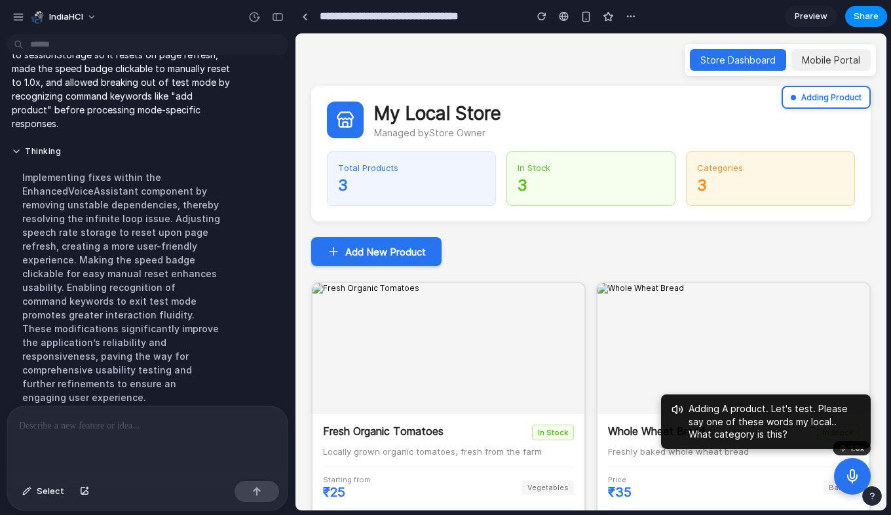
click at [165, 442] on div at bounding box center [144, 440] width 275 height 69
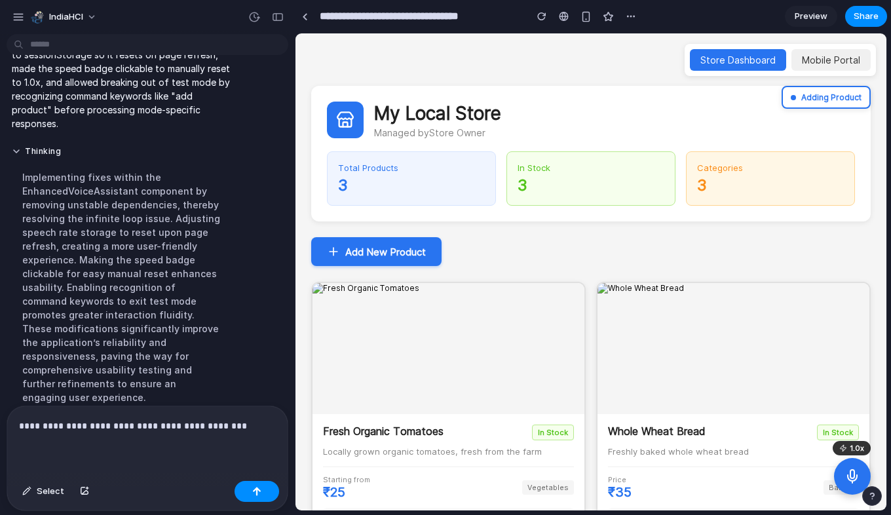
click at [854, 480] on icon at bounding box center [852, 478] width 9 height 6
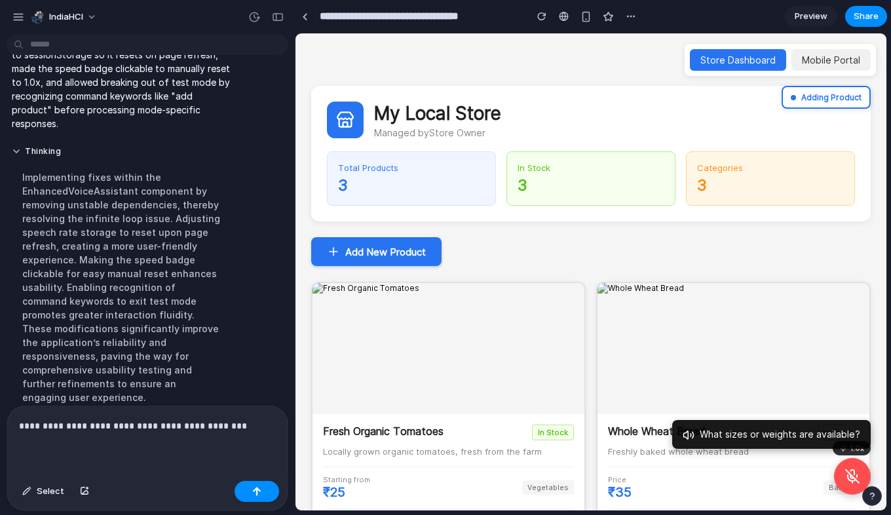
click at [854, 480] on icon at bounding box center [852, 478] width 8 height 6
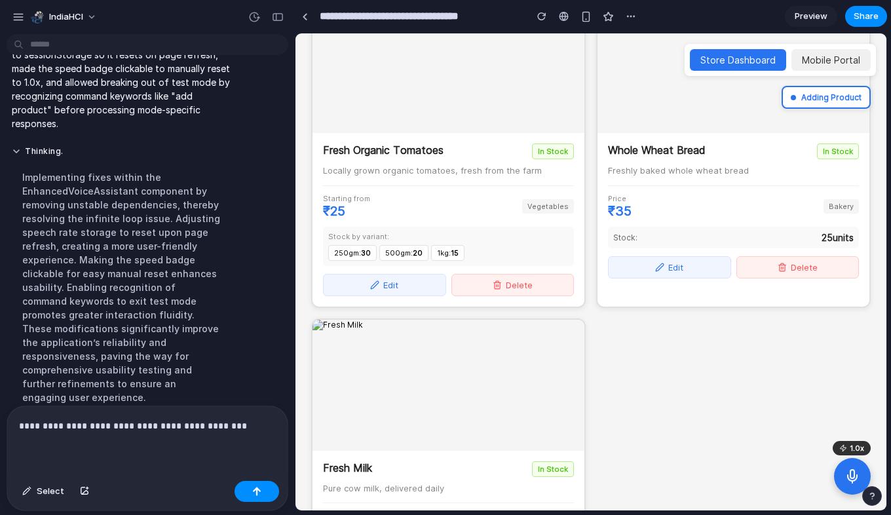
scroll to position [407, 0]
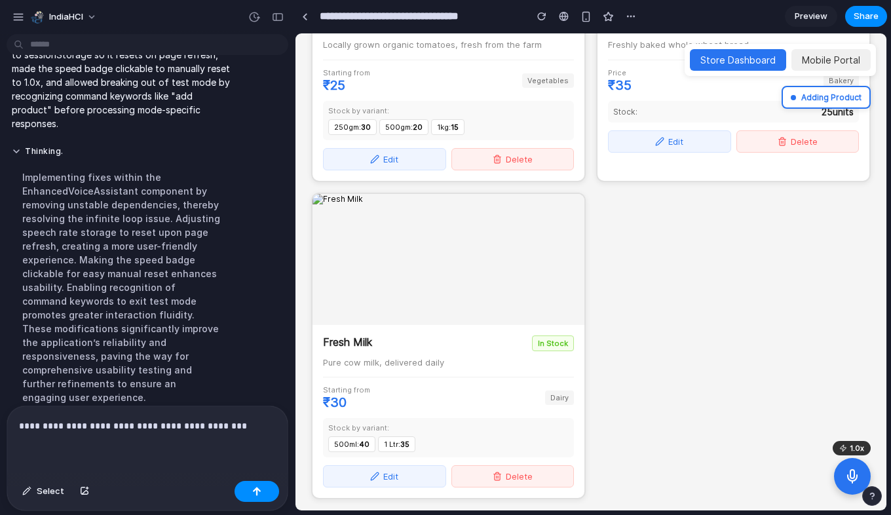
click at [115, 446] on div "**********" at bounding box center [144, 440] width 275 height 69
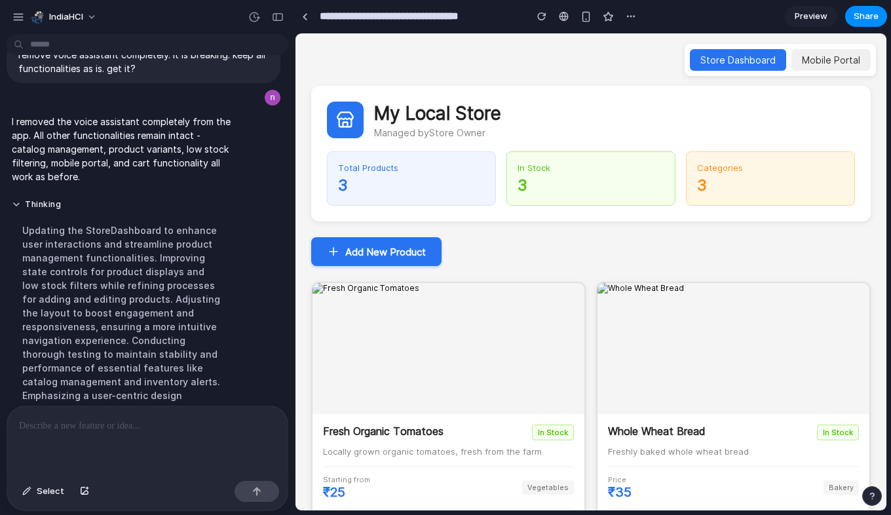
scroll to position [12580, 0]
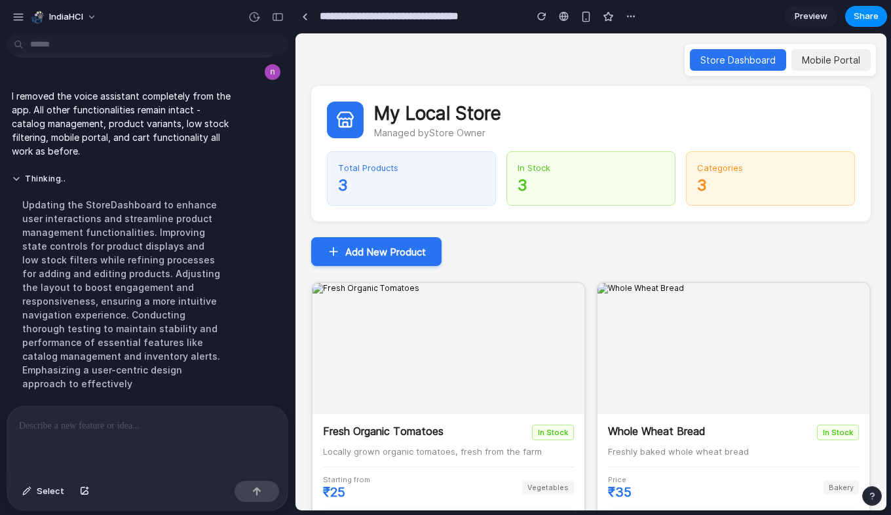
click at [147, 418] on p at bounding box center [145, 426] width 252 height 16
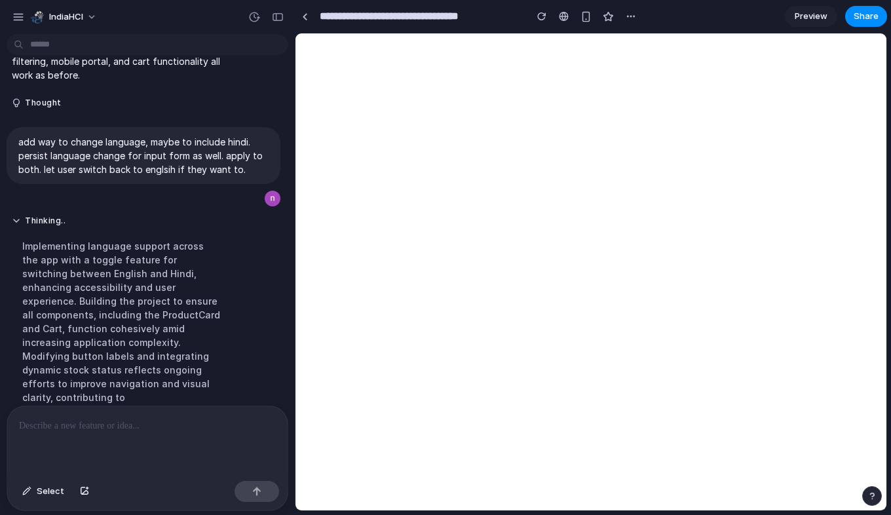
scroll to position [12768, 0]
